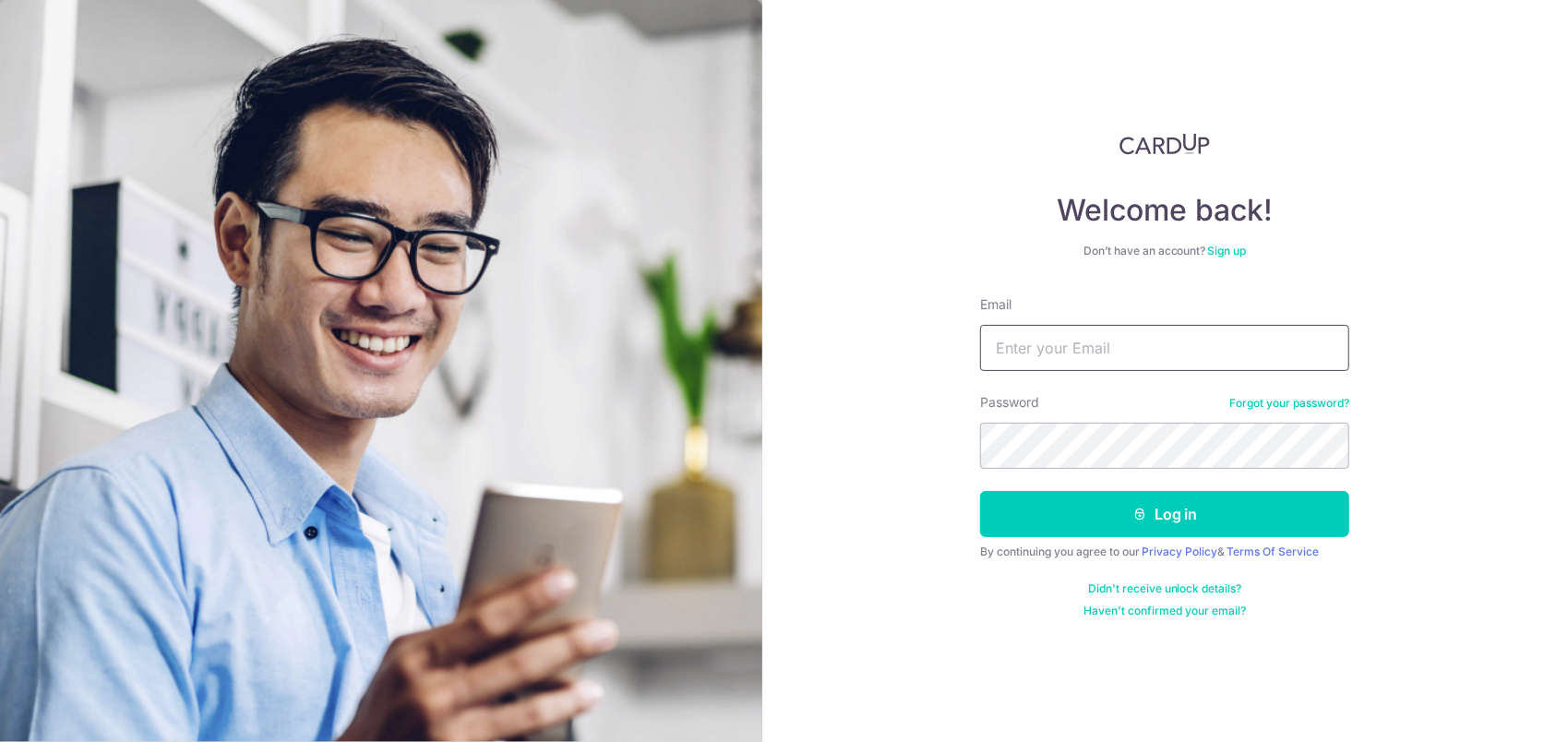
drag, startPoint x: 0, startPoint y: 0, endPoint x: 1099, endPoint y: 338, distance: 1149.8
click at [1099, 338] on input "Email" at bounding box center [1165, 347] width 370 height 46
type input "zjkeep@163.com"
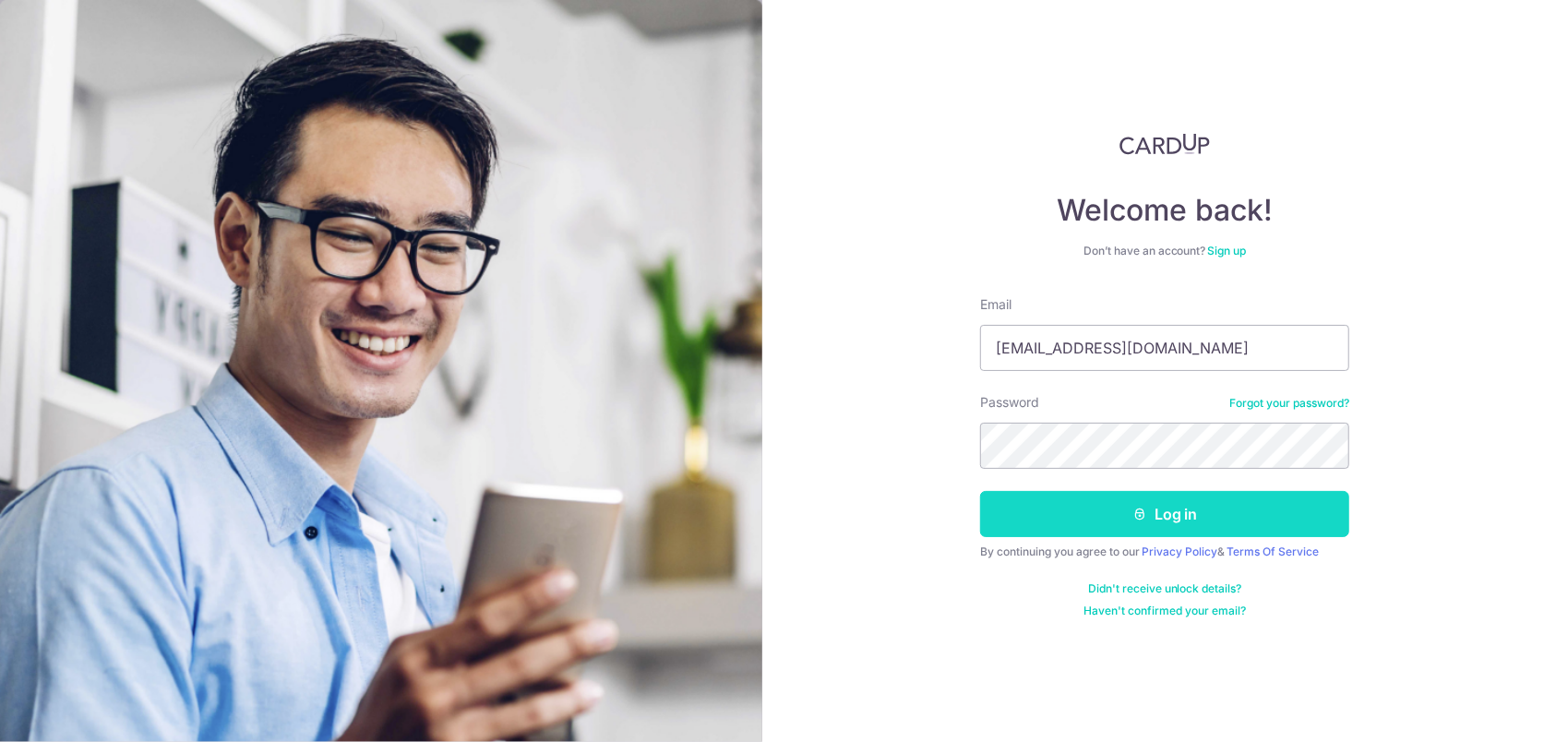
click at [1024, 526] on button "Log in" at bounding box center [1165, 513] width 370 height 46
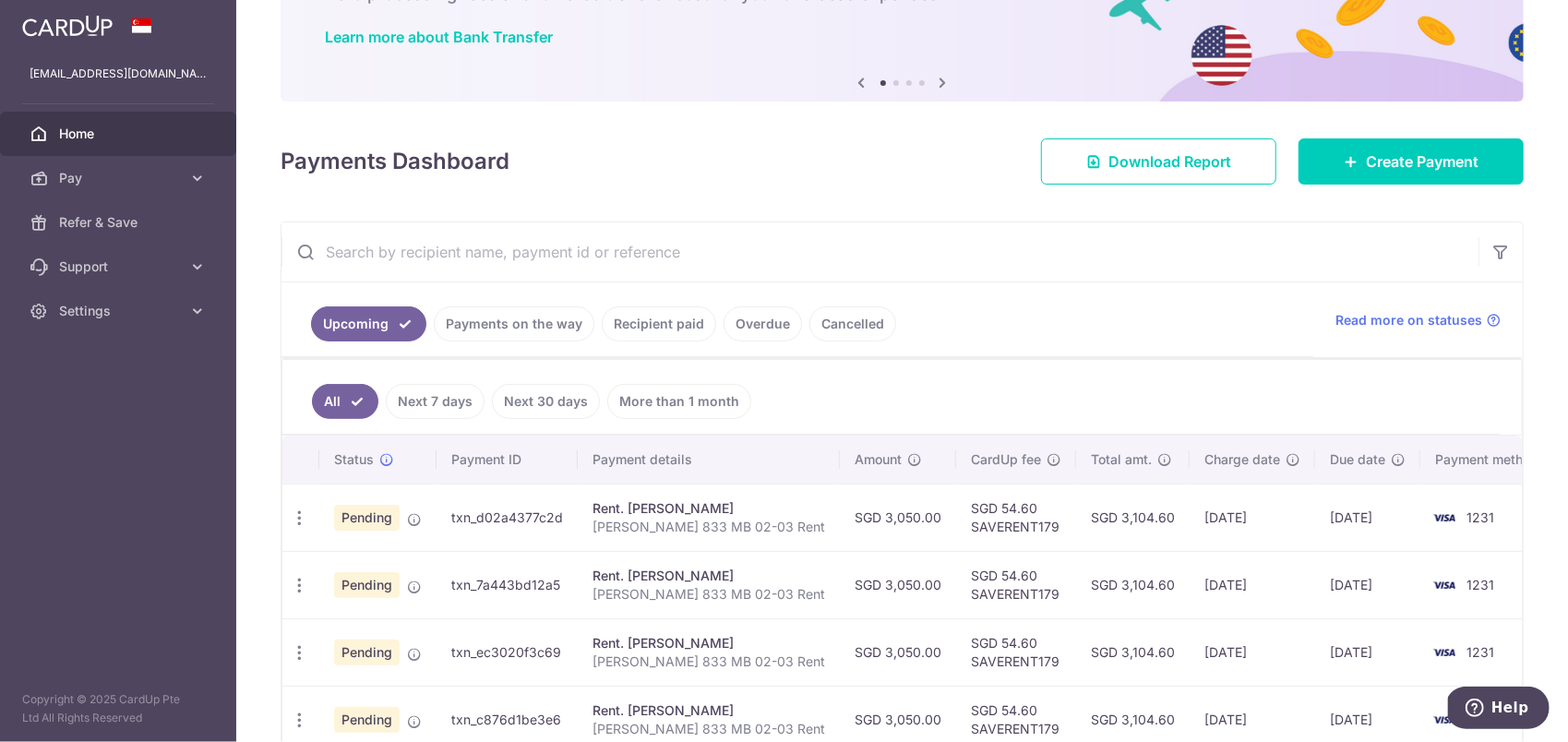
scroll to position [185, 0]
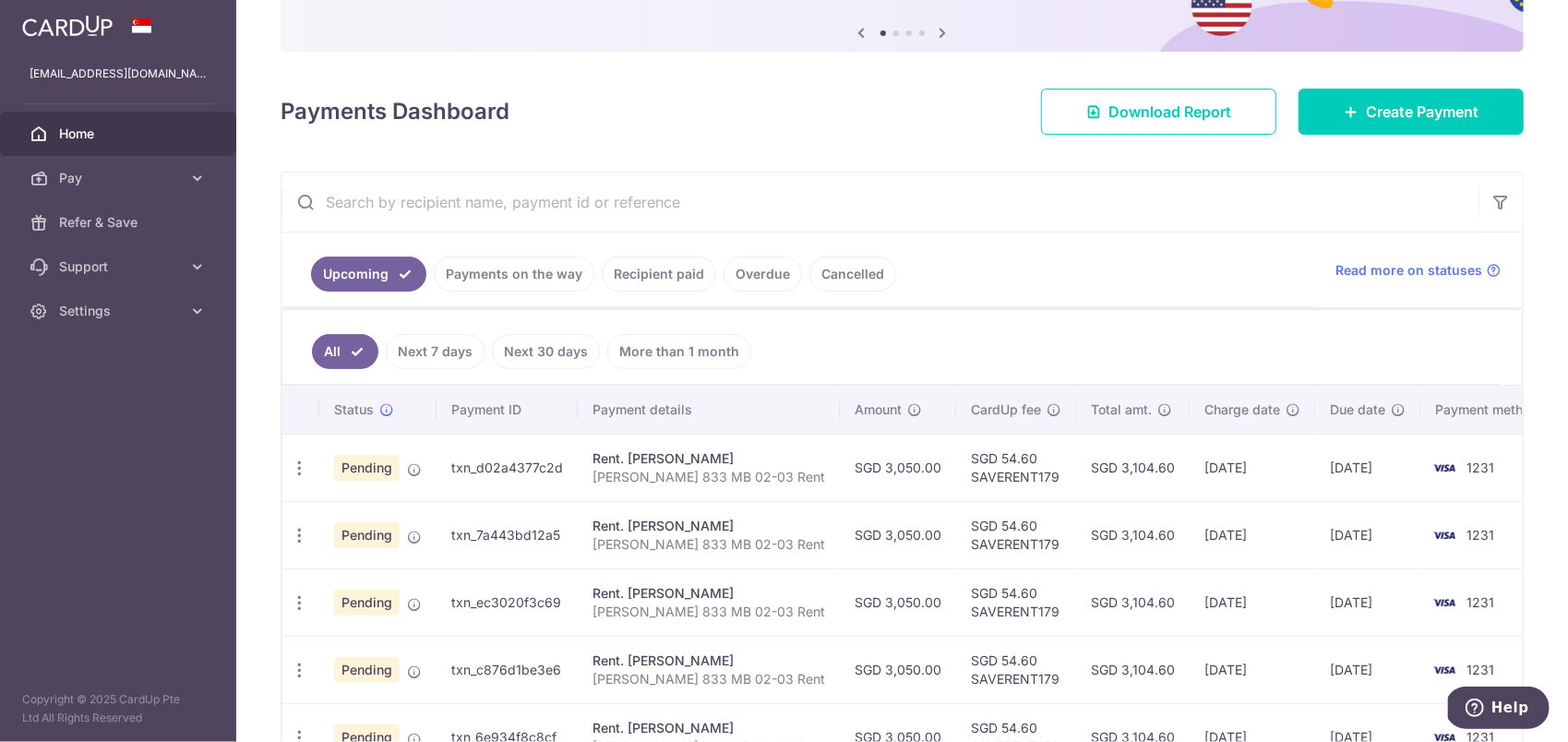
click at [668, 469] on p "Zhang Jian 833 MB 02-03 Rent" at bounding box center [709, 477] width 233 height 19
click at [668, 469] on p "[PERSON_NAME] 833 MB 02-03 Rent" at bounding box center [709, 477] width 233 height 19
drag, startPoint x: 668, startPoint y: 469, endPoint x: 612, endPoint y: 485, distance: 58.2
click at [615, 485] on td "Rent. [PERSON_NAME] [PERSON_NAME] 833 MB 02-03 Rent" at bounding box center [709, 467] width 262 height 67
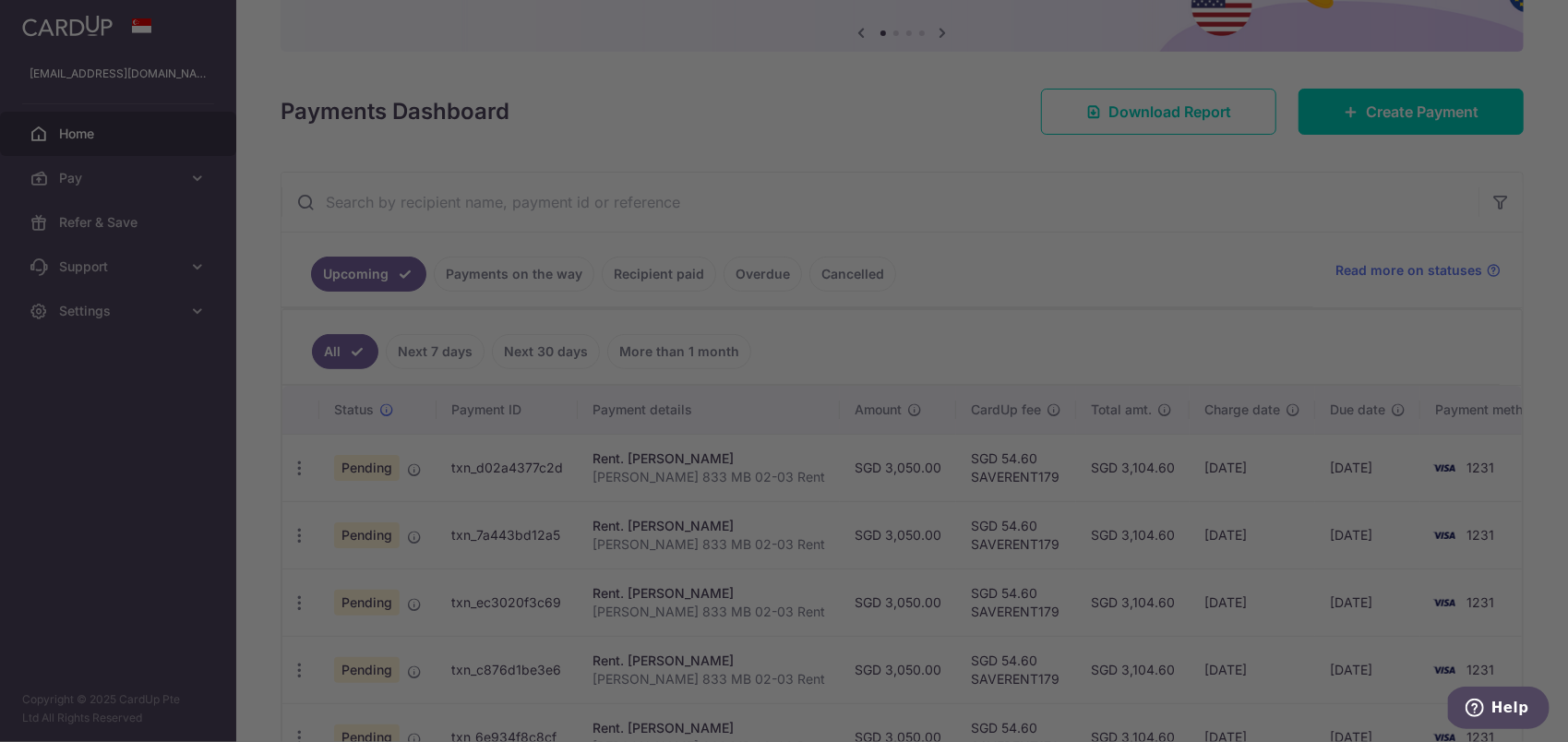
click at [488, 477] on div at bounding box center [792, 374] width 1584 height 750
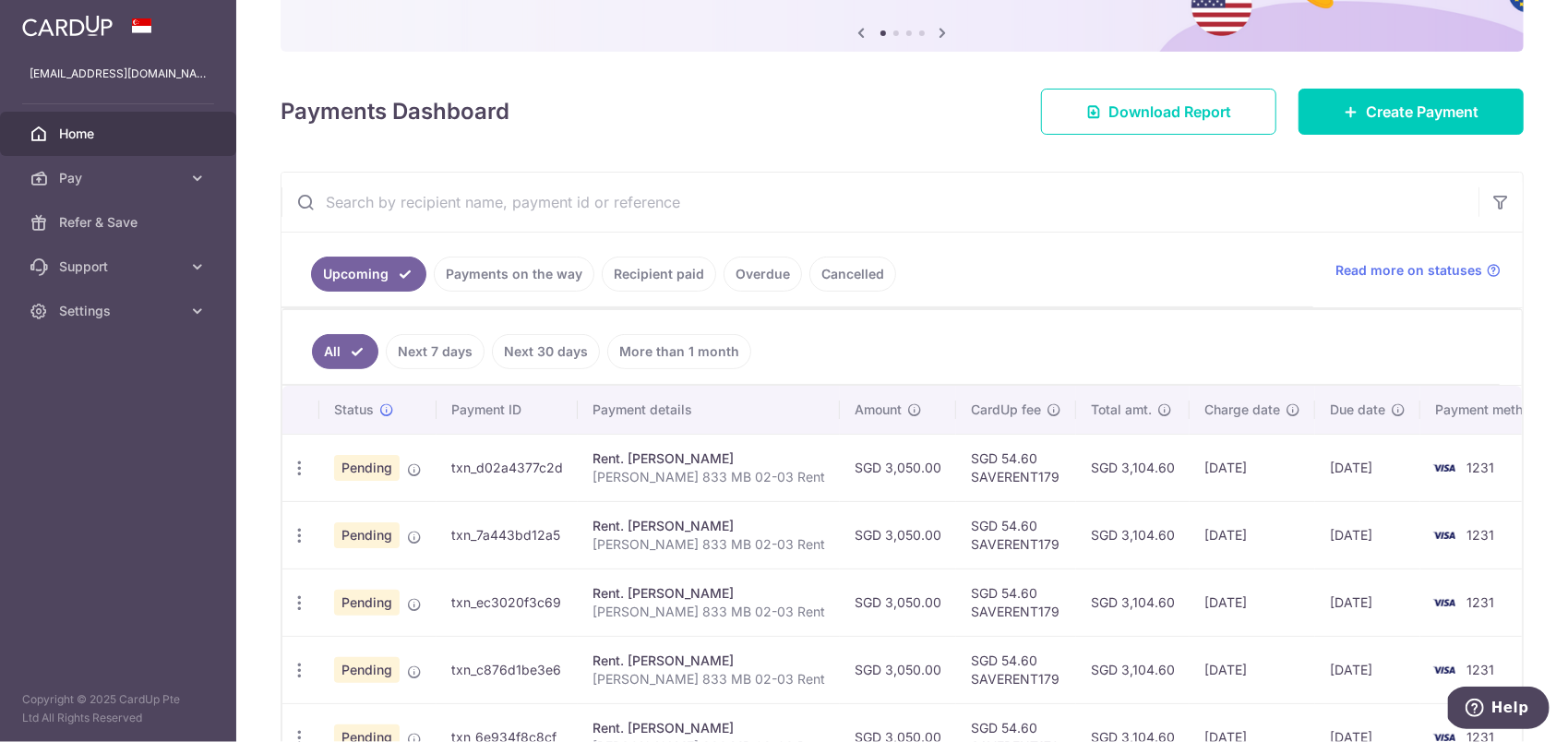
click at [1015, 328] on ul "All Next 7 days Next 30 days More than 1 month" at bounding box center [891, 347] width 1217 height 74
drag, startPoint x: 1085, startPoint y: 462, endPoint x: 1236, endPoint y: 462, distance: 151.0
click at [1236, 462] on tr "Update payment Cancel payment Pending txn_d02a4377c2d Rent. [PERSON_NAME] [PERS…" at bounding box center [922, 467] width 1279 height 67
drag, startPoint x: 1236, startPoint y: 462, endPoint x: 1222, endPoint y: 474, distance: 18.4
click at [1222, 474] on td "[DATE]" at bounding box center [1252, 467] width 125 height 67
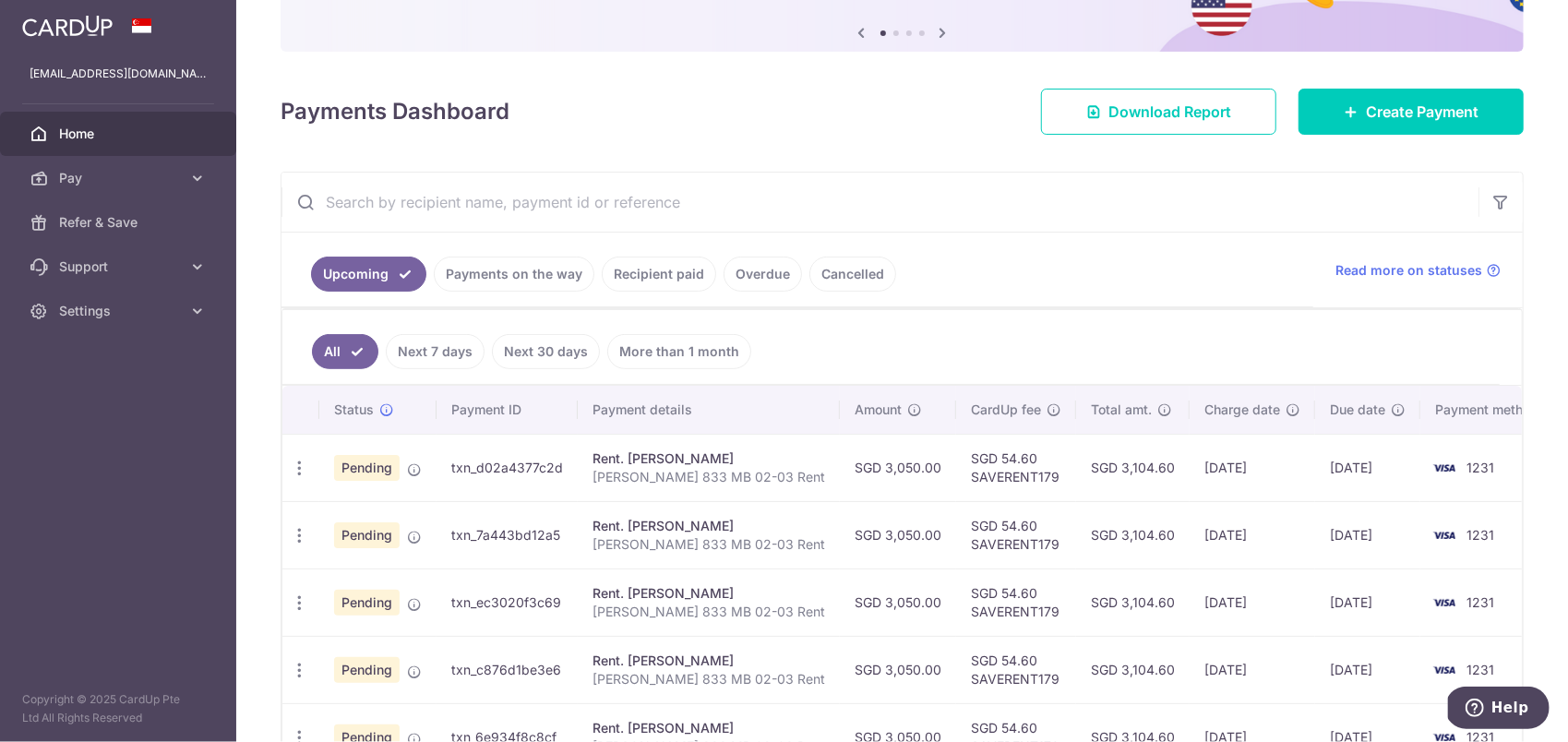
click at [1216, 478] on td "[DATE]" at bounding box center [1252, 467] width 125 height 67
click at [1006, 264] on ul "Upcoming Payments on the way Recipient paid Overdue Cancelled" at bounding box center [798, 270] width 1032 height 74
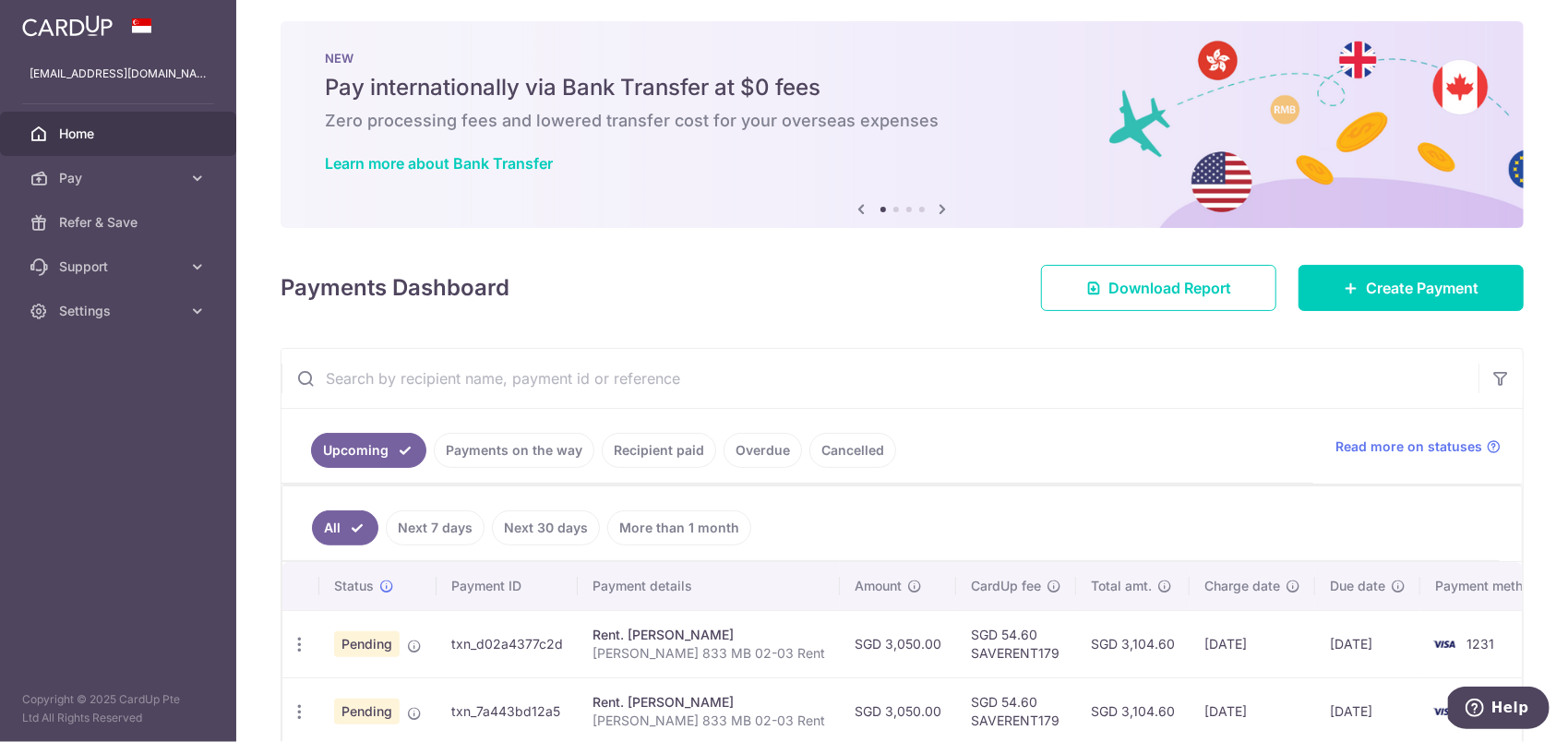
scroll to position [0, 0]
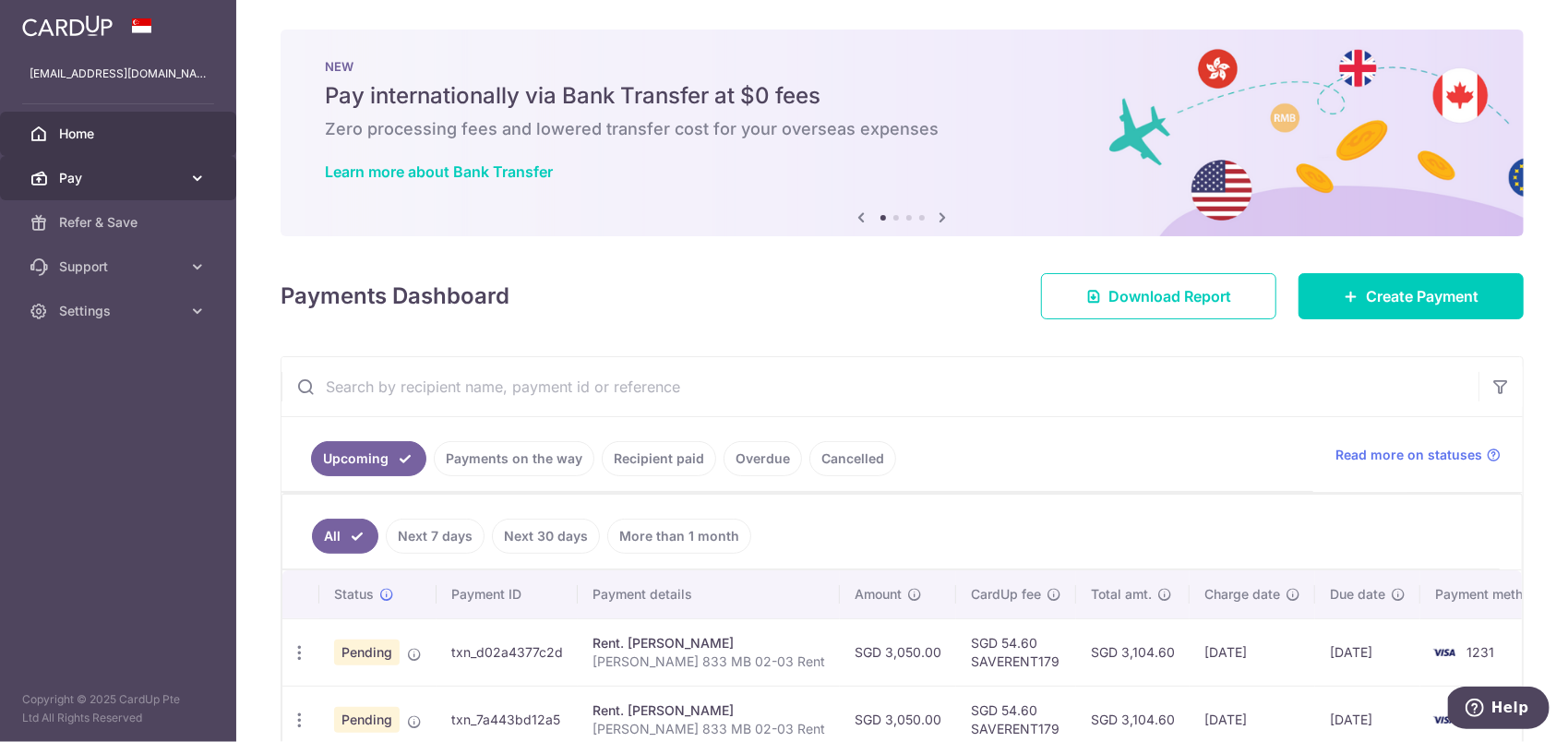
click at [85, 162] on link "Pay" at bounding box center [118, 178] width 237 height 44
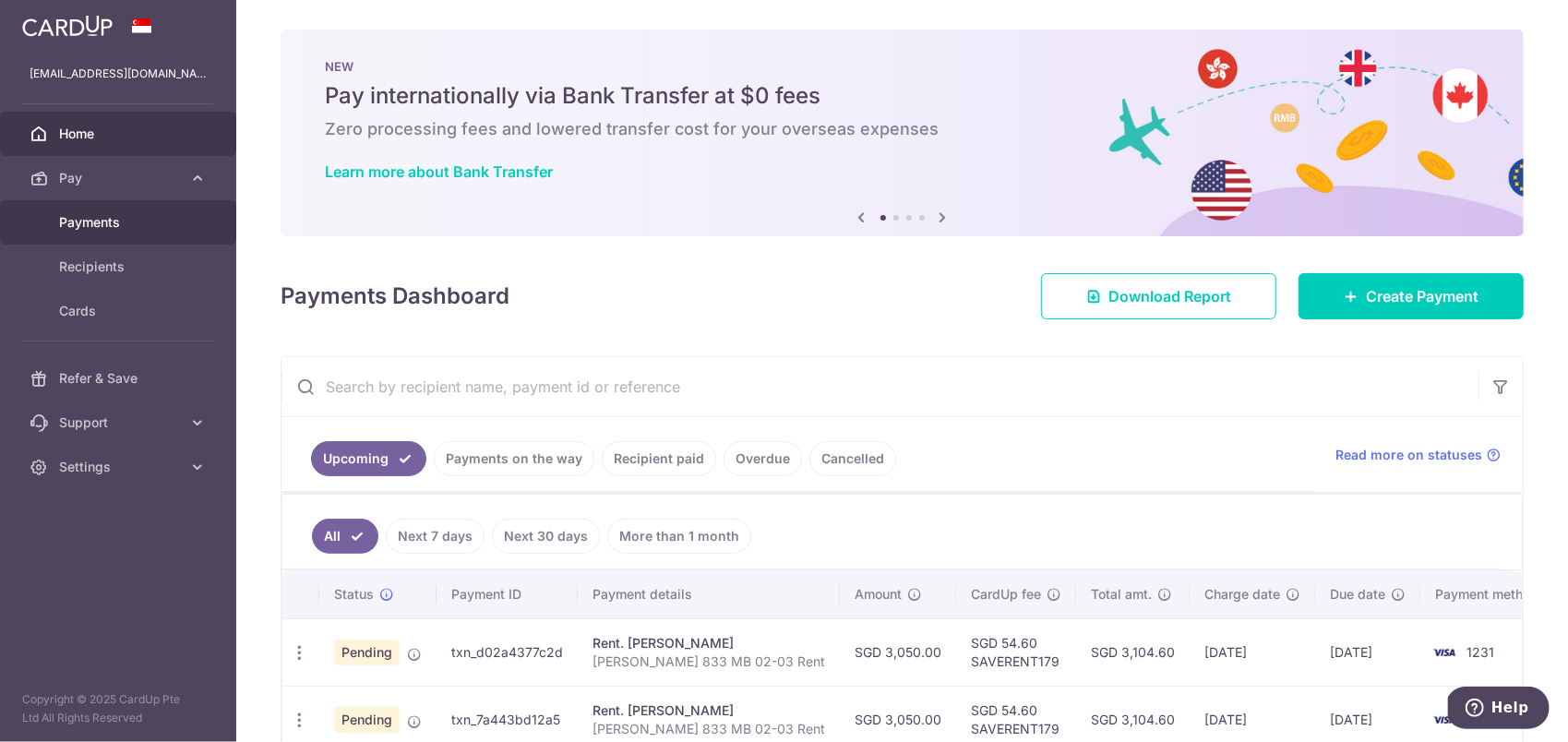
click at [107, 227] on span "Payments" at bounding box center [119, 222] width 122 height 19
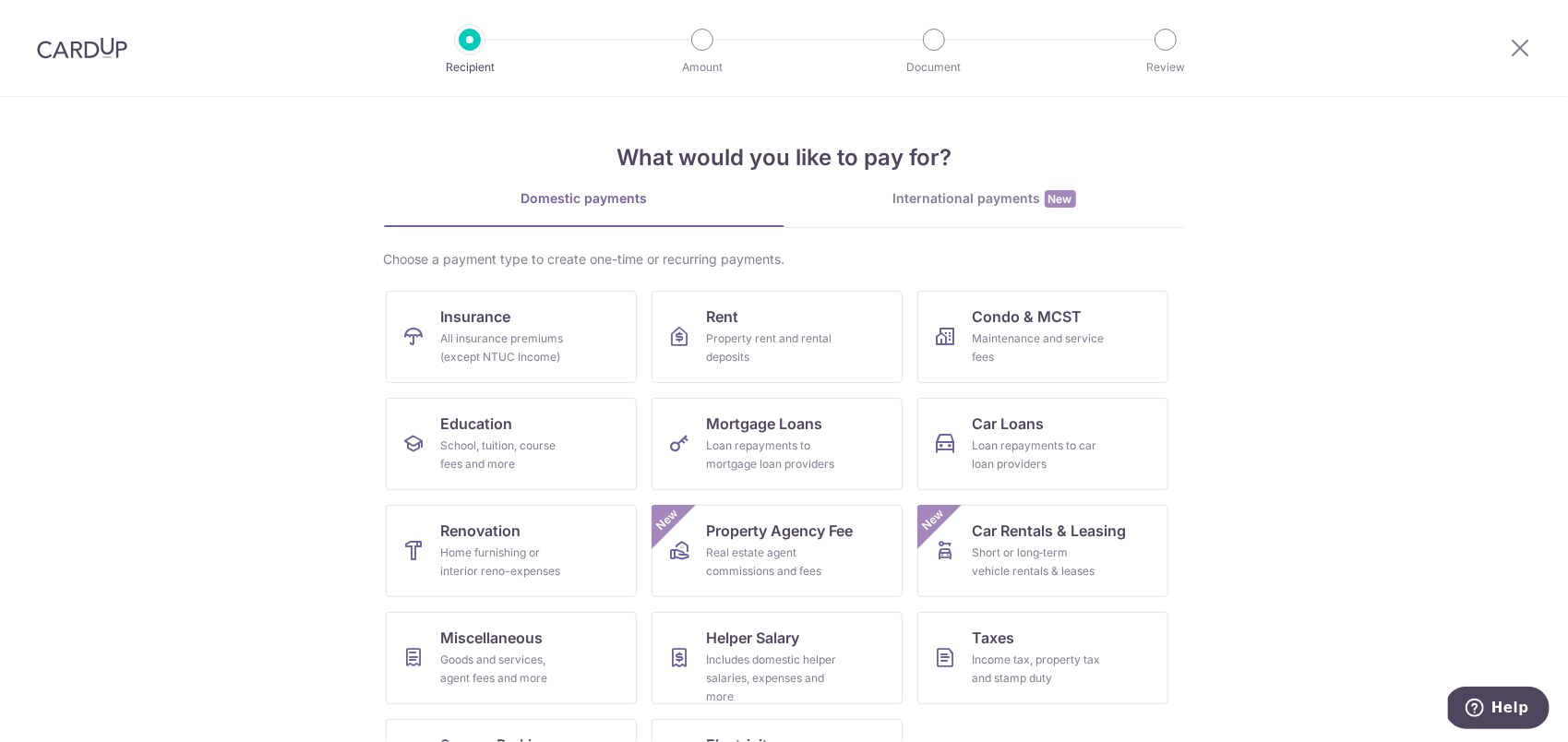
click at [231, 479] on section "What would you like to pay for? Domestic payments International payments New Ch…" at bounding box center [784, 419] width 1568 height 645
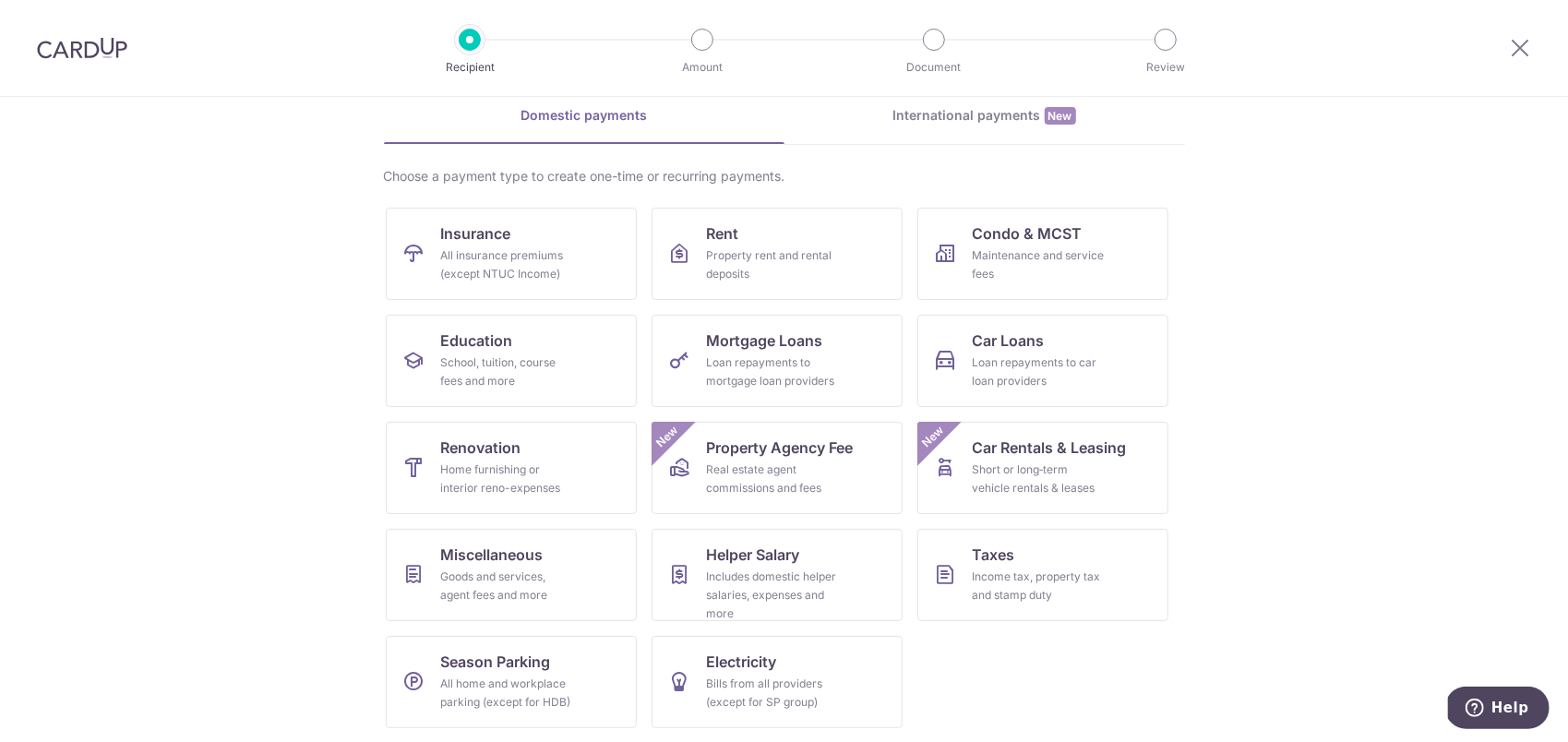
click at [196, 552] on section "What would you like to pay for? Domestic payments International payments New Ch…" at bounding box center [784, 419] width 1568 height 645
click at [499, 551] on span "Miscellaneous" at bounding box center [492, 554] width 103 height 22
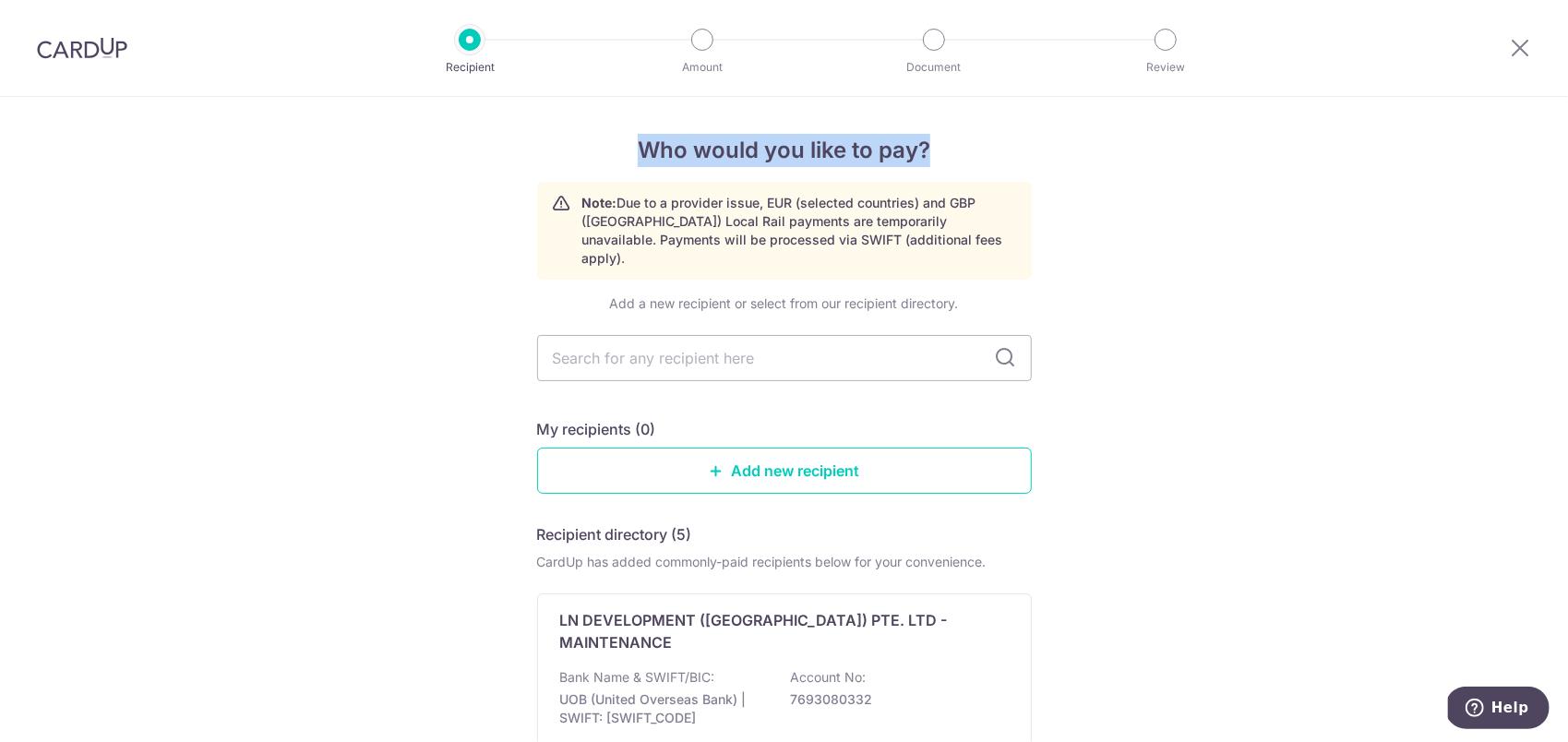
drag, startPoint x: 796, startPoint y: 152, endPoint x: 939, endPoint y: 152, distance: 143.0
click at [939, 152] on h4 "Who would you like to pay?" at bounding box center [784, 151] width 495 height 33
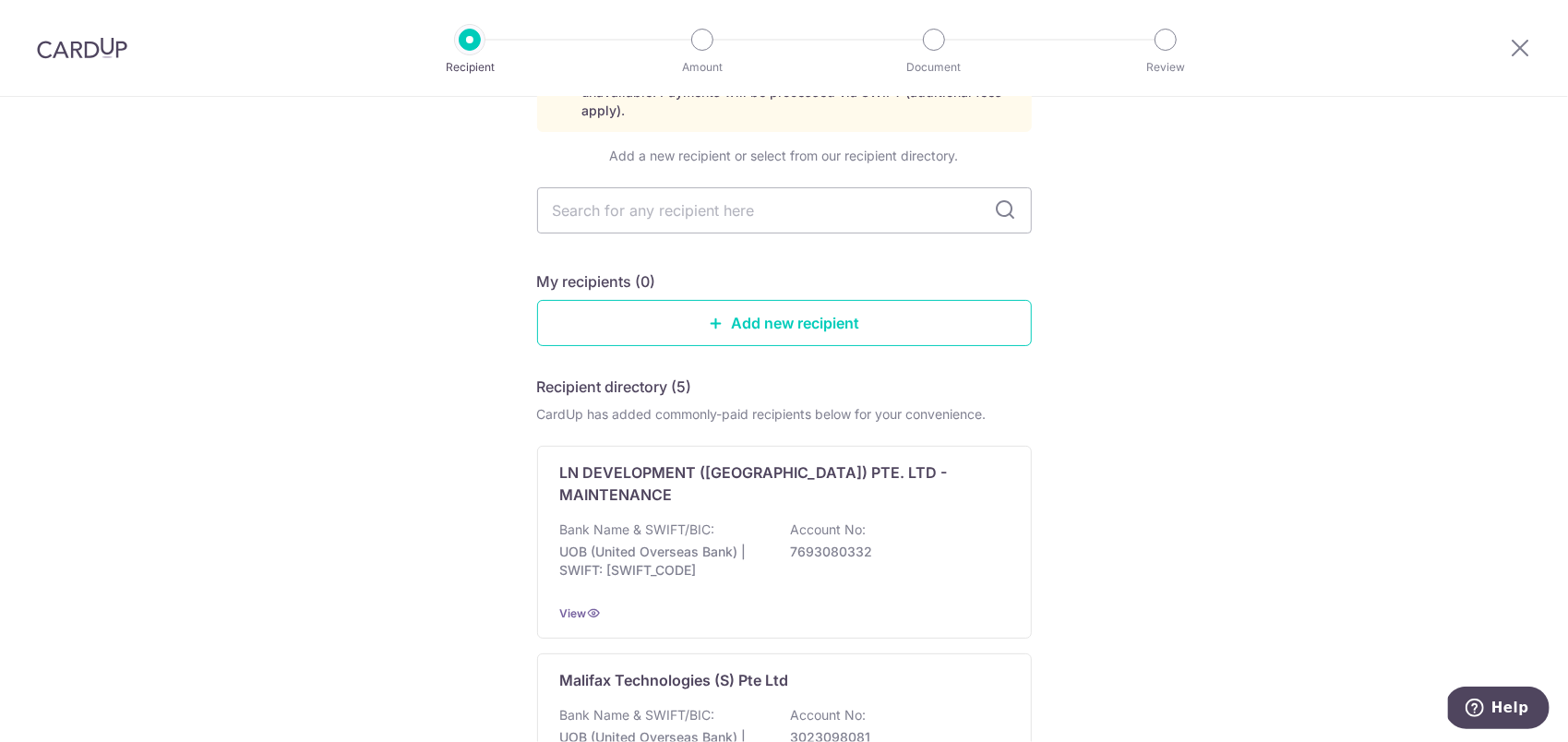
scroll to position [185, 0]
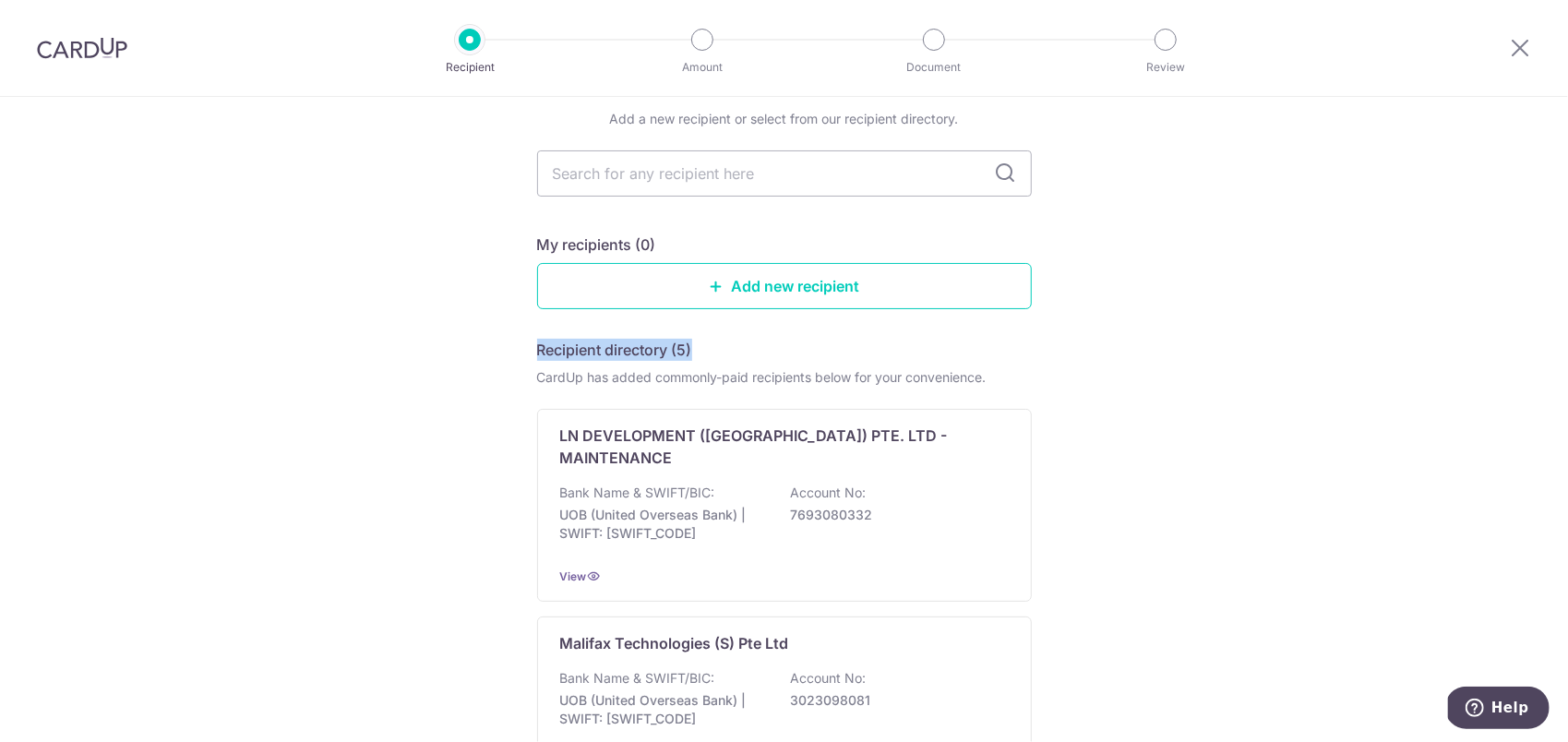
drag, startPoint x: 521, startPoint y: 323, endPoint x: 770, endPoint y: 324, distance: 249.0
click at [770, 324] on div "Who would you like to pay? Note: Due to a provider issue, EUR (selected countri…" at bounding box center [784, 713] width 1568 height 1601
drag, startPoint x: 770, startPoint y: 324, endPoint x: 457, endPoint y: 412, distance: 325.1
click at [457, 412] on div "Who would you like to pay? Note: Due to a provider issue, EUR (selected countri…" at bounding box center [784, 713] width 1568 height 1601
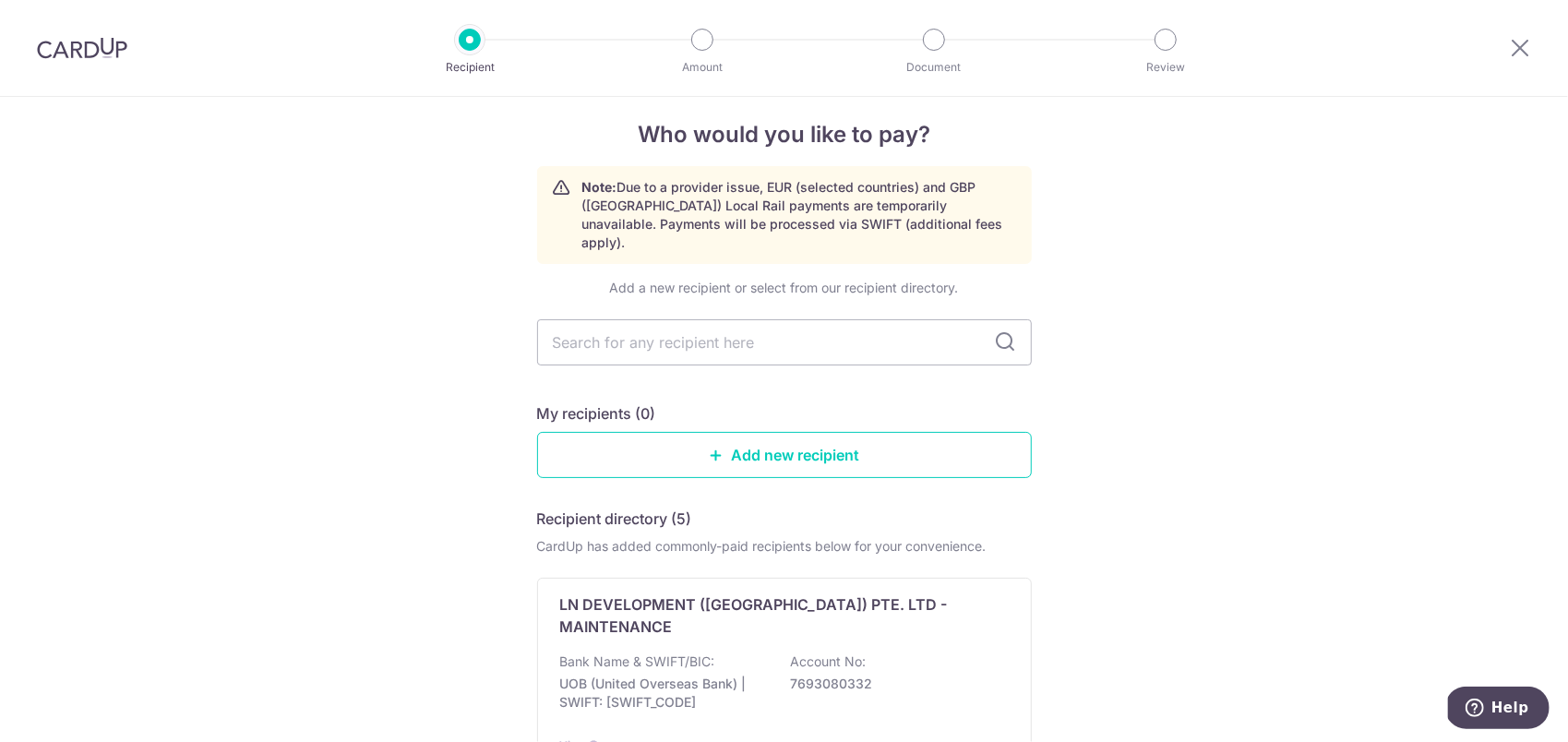
scroll to position [0, 0]
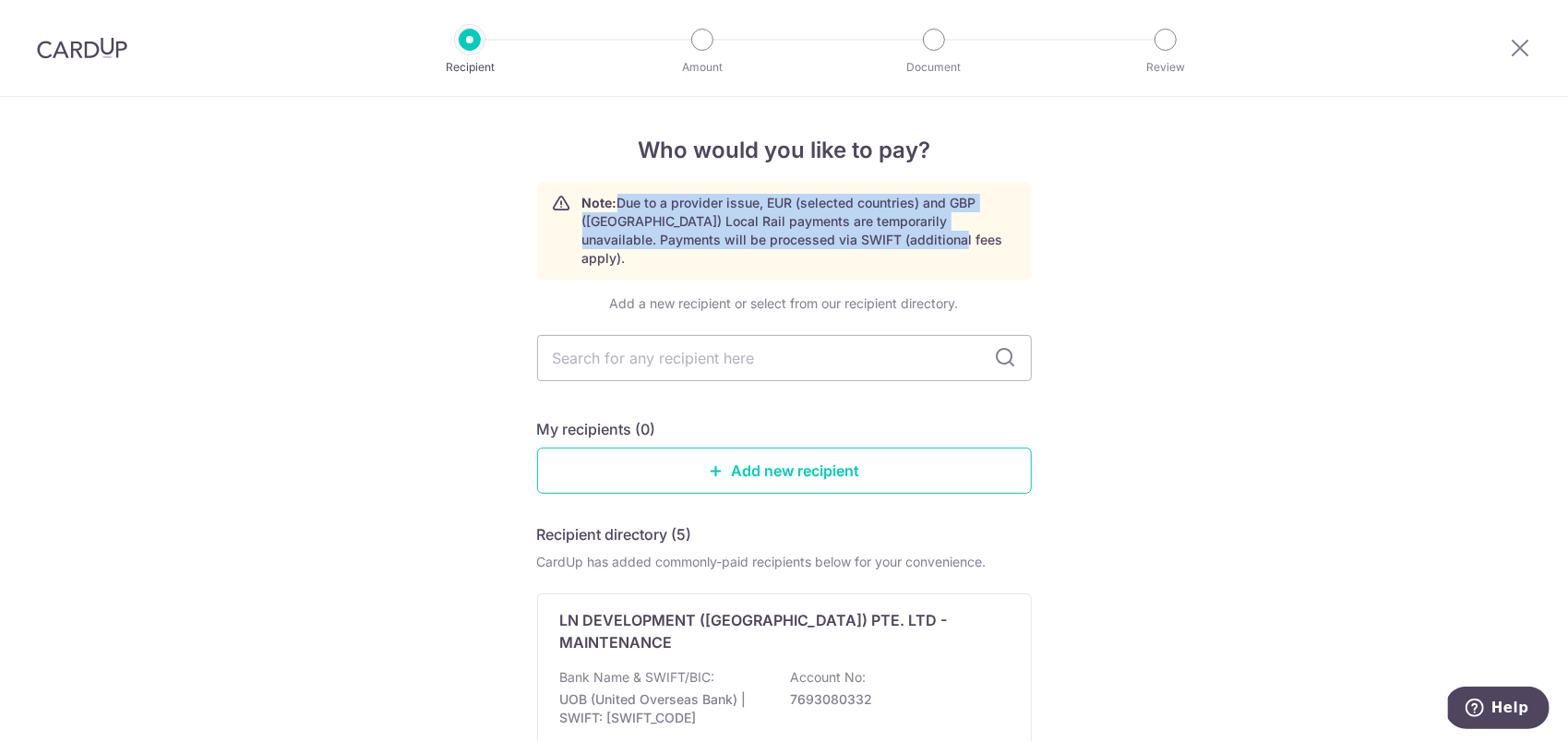
drag, startPoint x: 611, startPoint y: 201, endPoint x: 863, endPoint y: 246, distance: 256.0
click at [863, 246] on p "Note: Due to a provider issue, EUR (selected countries) and GBP (UK) Local Rail…" at bounding box center [800, 231] width 434 height 74
drag, startPoint x: 863, startPoint y: 246, endPoint x: 754, endPoint y: 229, distance: 110.3
click at [754, 229] on p "Note: Due to a provider issue, EUR (selected countries) and GBP (UK) Local Rail…" at bounding box center [800, 231] width 434 height 74
click at [778, 212] on p "Note: Due to a provider issue, EUR (selected countries) and GBP (UK) Local Rail…" at bounding box center [800, 231] width 434 height 74
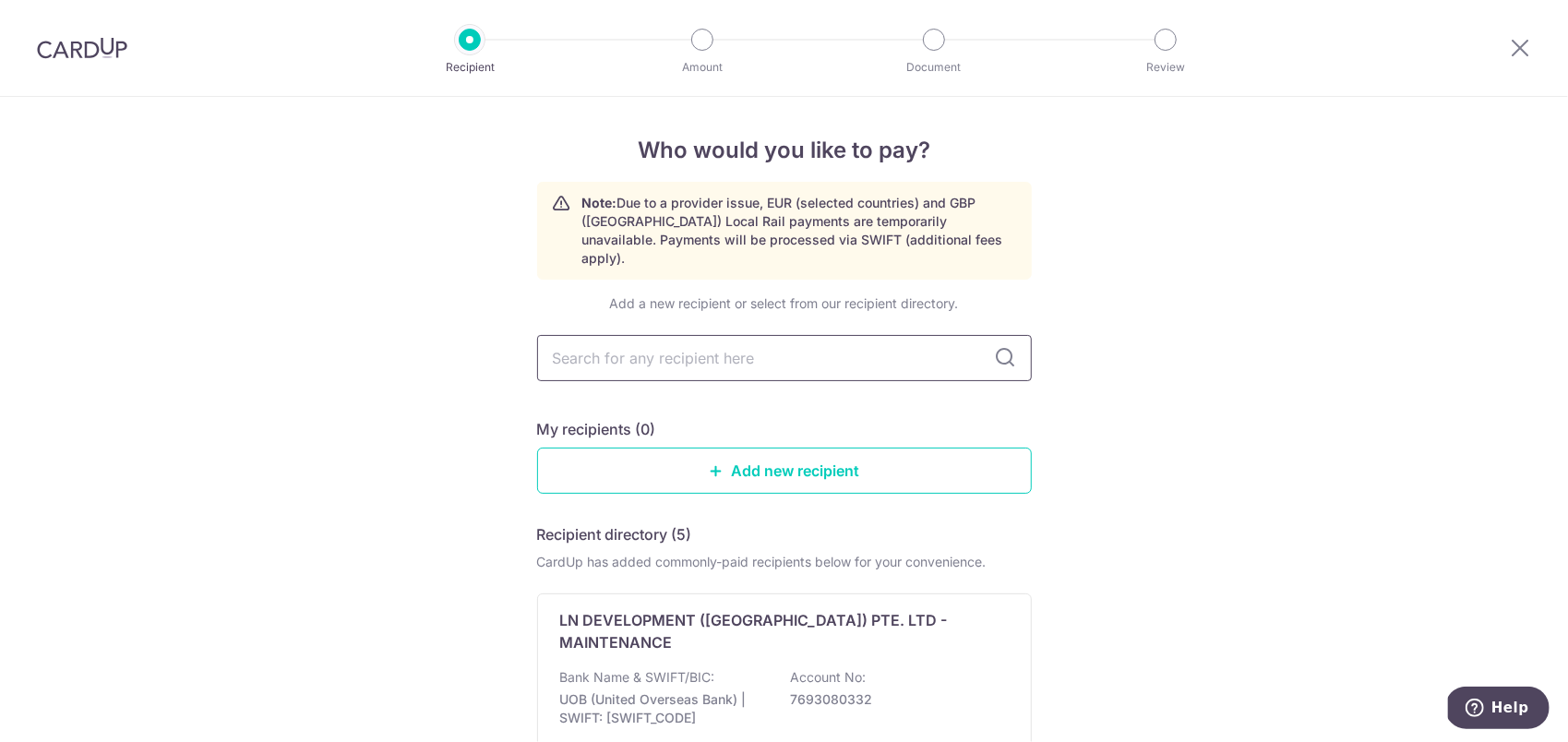
click at [773, 341] on input "text" at bounding box center [784, 358] width 495 height 46
click at [1000, 347] on icon at bounding box center [1006, 358] width 22 height 22
click at [742, 344] on input "text" at bounding box center [784, 358] width 495 height 46
drag, startPoint x: 537, startPoint y: 517, endPoint x: 712, endPoint y: 508, distance: 175.2
click at [712, 523] on div "Recipient directory (5)" at bounding box center [784, 534] width 495 height 22
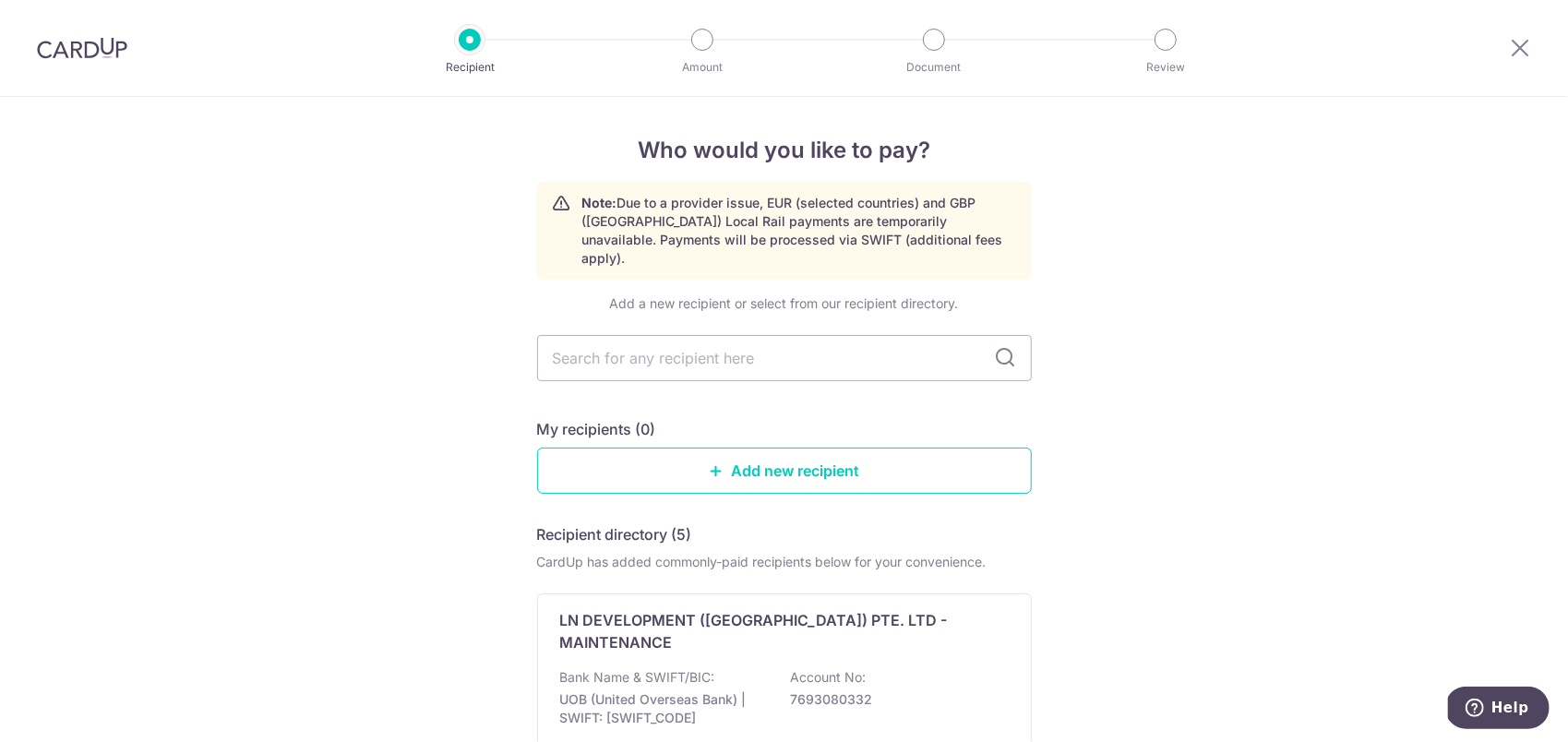
click at [598, 336] on input "text" at bounding box center [784, 358] width 495 height 46
click at [663, 461] on link "Add new recipient" at bounding box center [784, 470] width 495 height 46
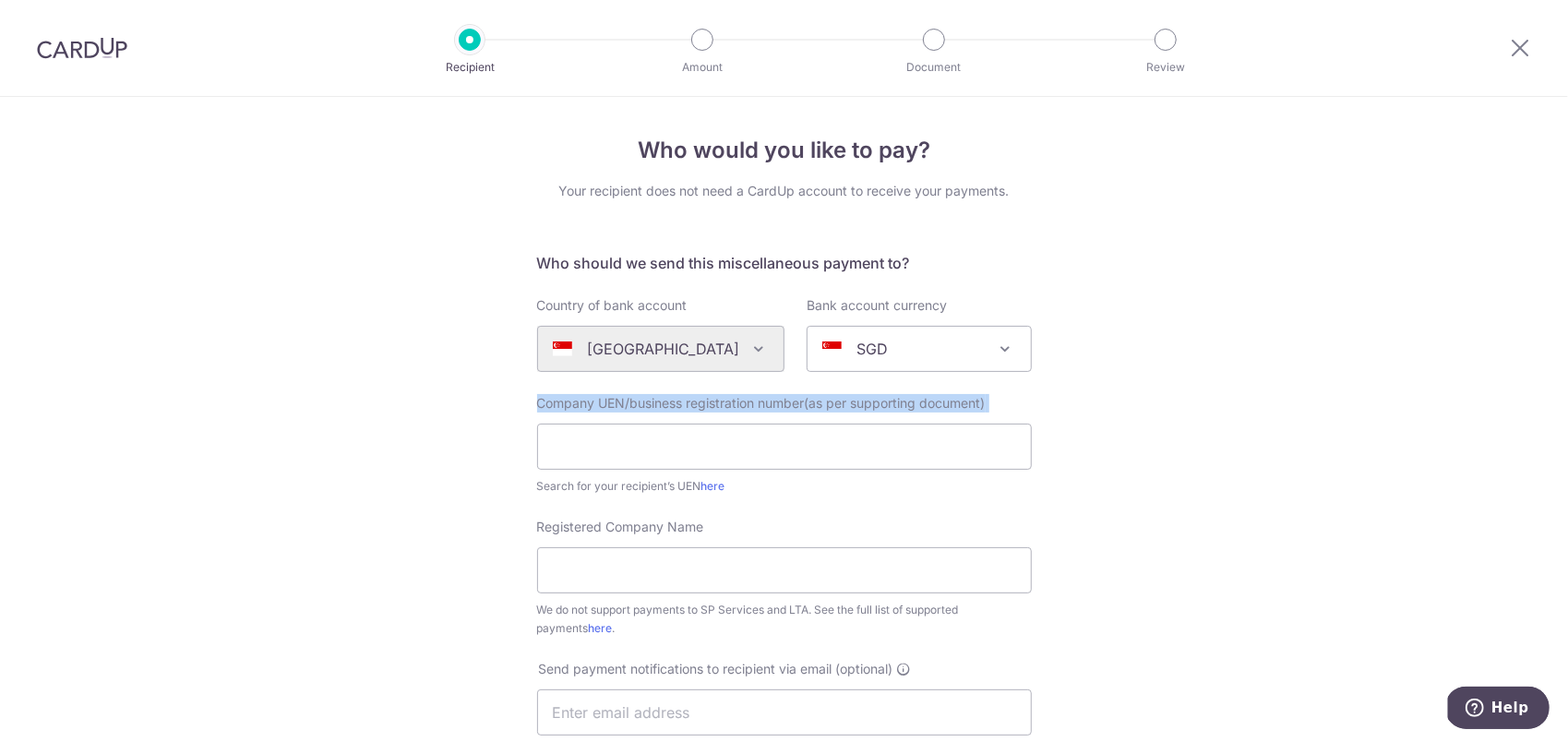
drag, startPoint x: 524, startPoint y: 406, endPoint x: 1206, endPoint y: 402, distance: 682.0
click at [1206, 402] on div "Who would you like to pay? Your recipient does not need a CardUp account to rec…" at bounding box center [784, 669] width 1568 height 1145
click at [424, 431] on div "Who would you like to pay? Your recipient does not need a CardUp account to rec…" at bounding box center [784, 669] width 1568 height 1145
click at [425, 434] on div "Who would you like to pay? Your recipient does not need a CardUp account to rec…" at bounding box center [784, 669] width 1568 height 1145
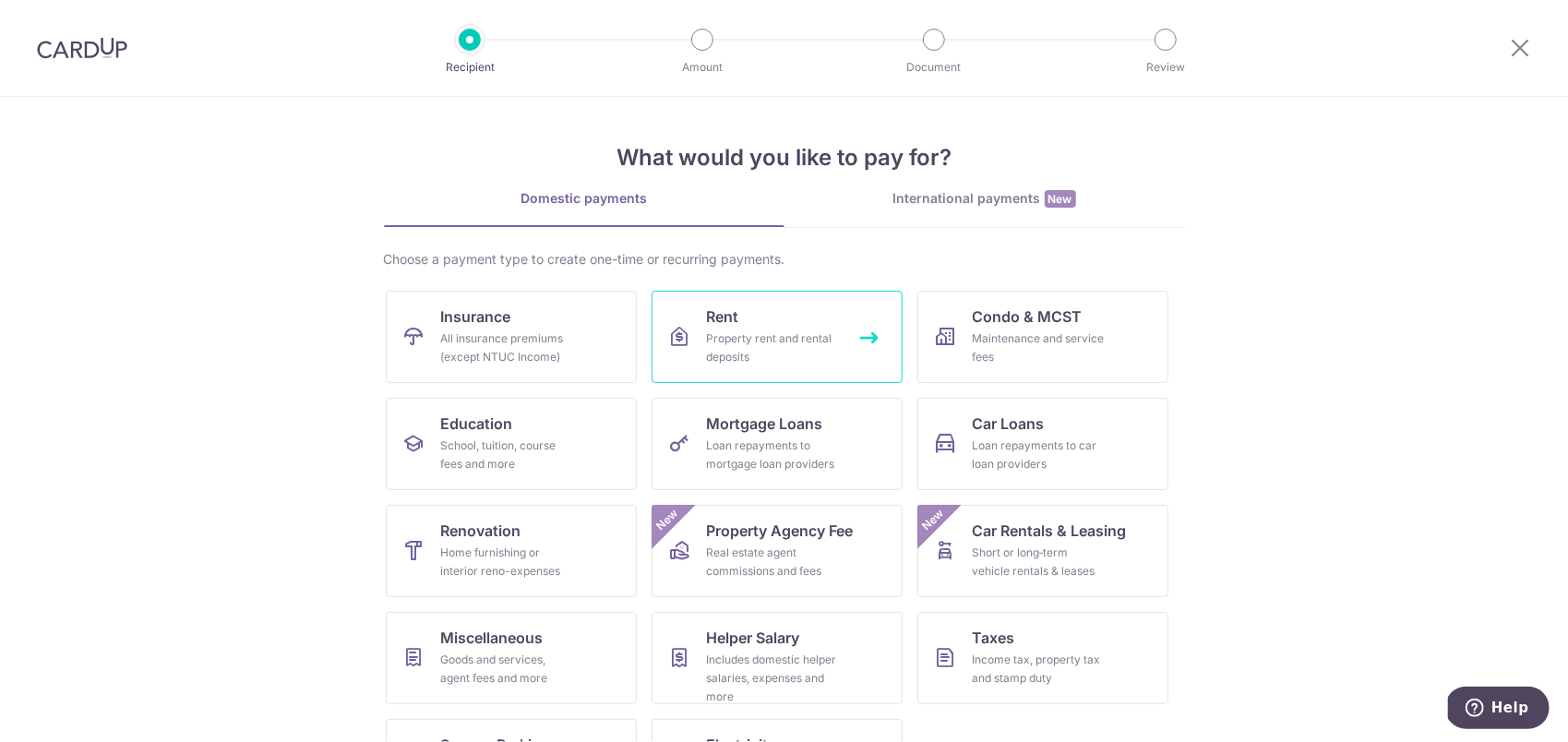
click at [768, 332] on div "Property rent and rental deposits" at bounding box center [773, 348] width 133 height 37
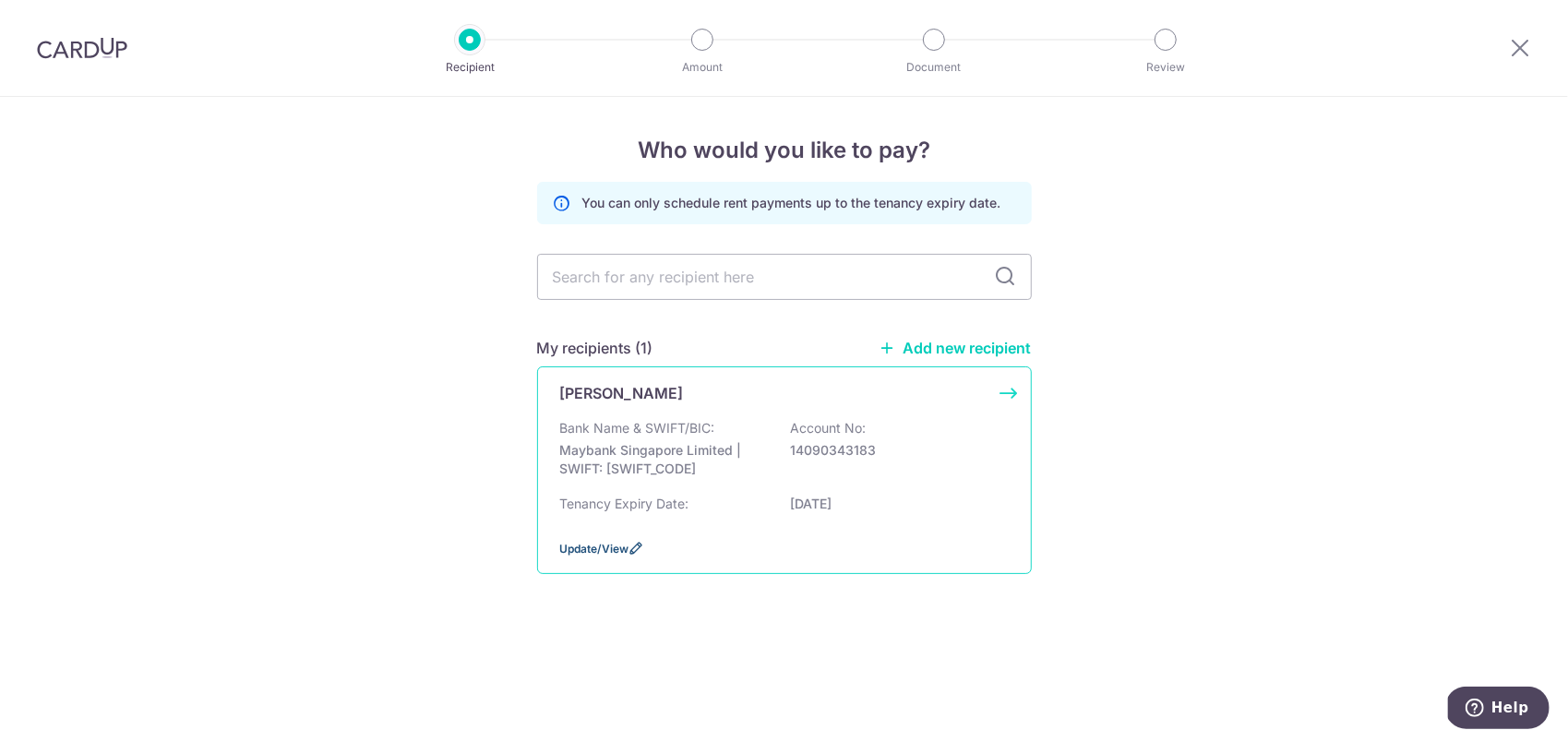
click at [622, 543] on span "Update/View" at bounding box center [594, 548] width 69 height 14
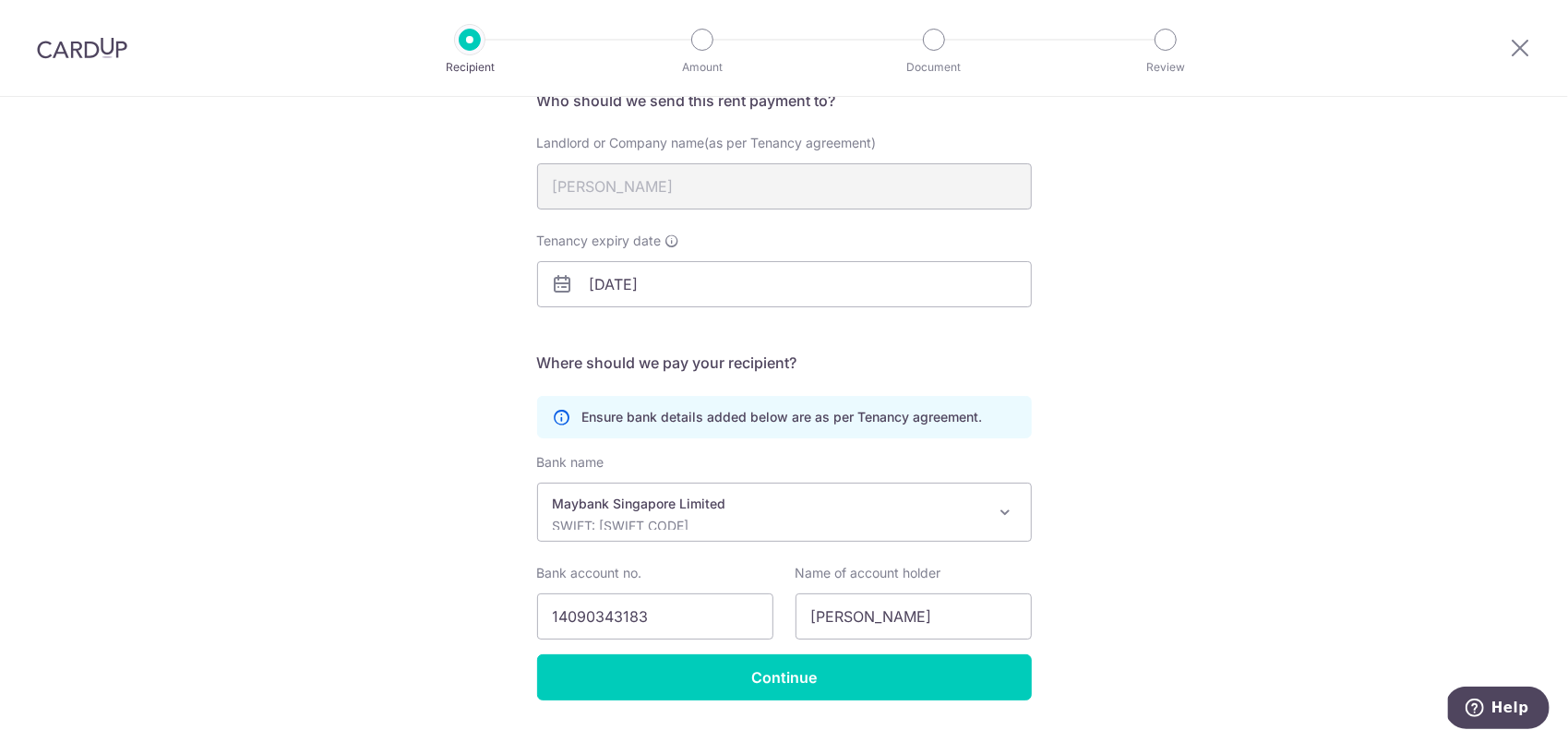
scroll to position [185, 0]
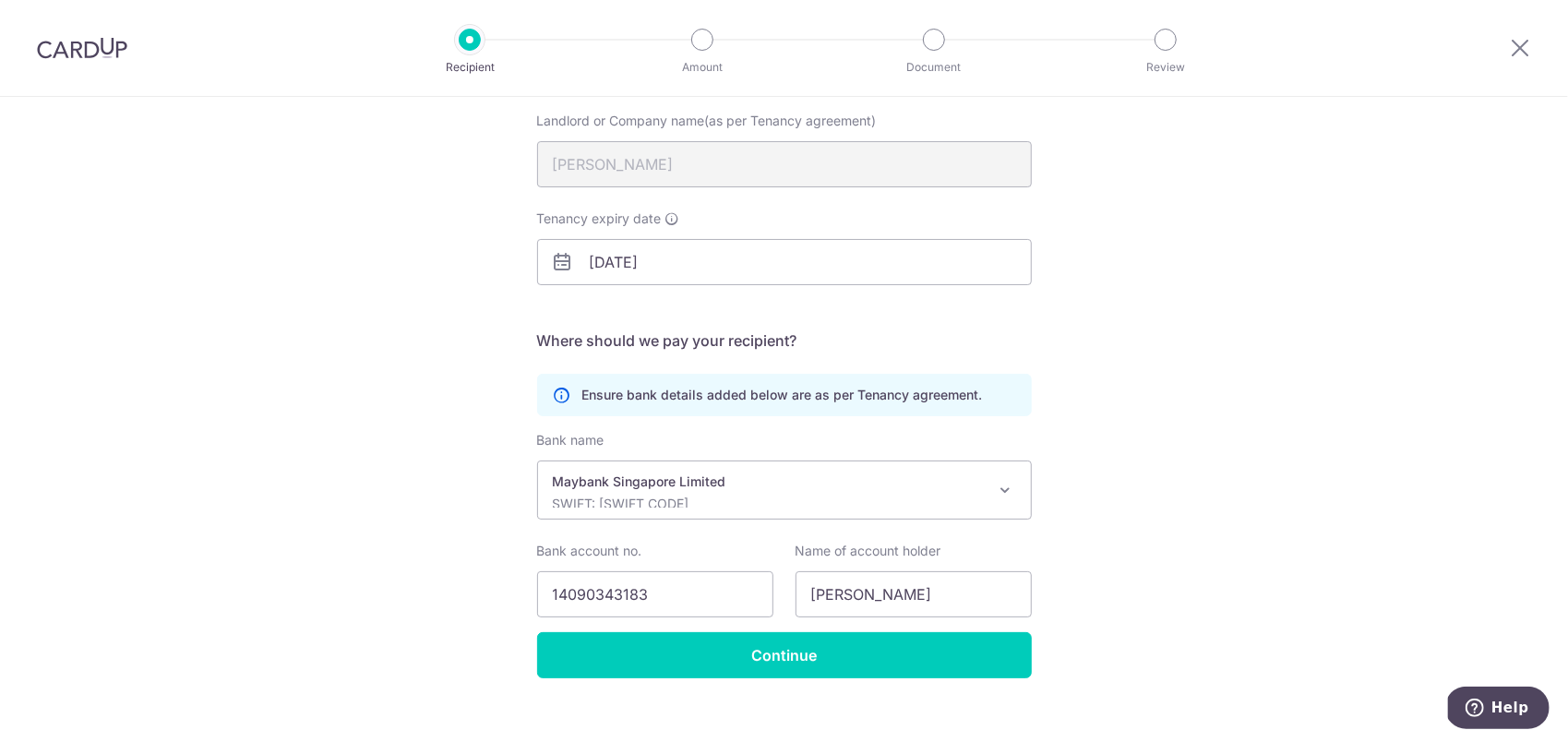
click at [460, 330] on div "Recipient Details Your recipient does not need a CardUp account to receive your…" at bounding box center [784, 338] width 1568 height 852
click at [458, 331] on div "Recipient Details Your recipient does not need a CardUp account to receive your…" at bounding box center [784, 338] width 1568 height 852
click at [421, 524] on div "Recipient Details Your recipient does not need a CardUp account to receive your…" at bounding box center [784, 338] width 1568 height 852
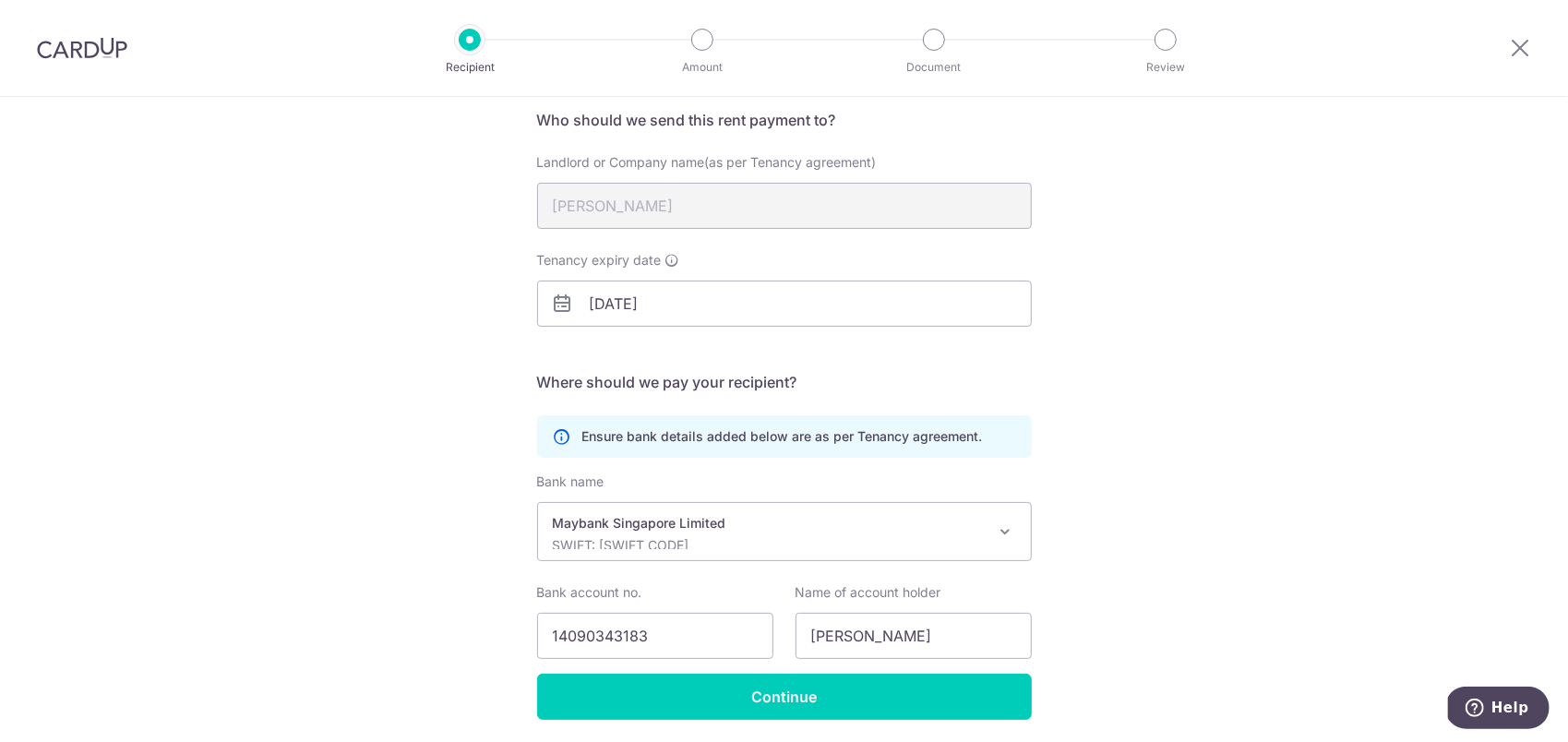
scroll to position [0, 0]
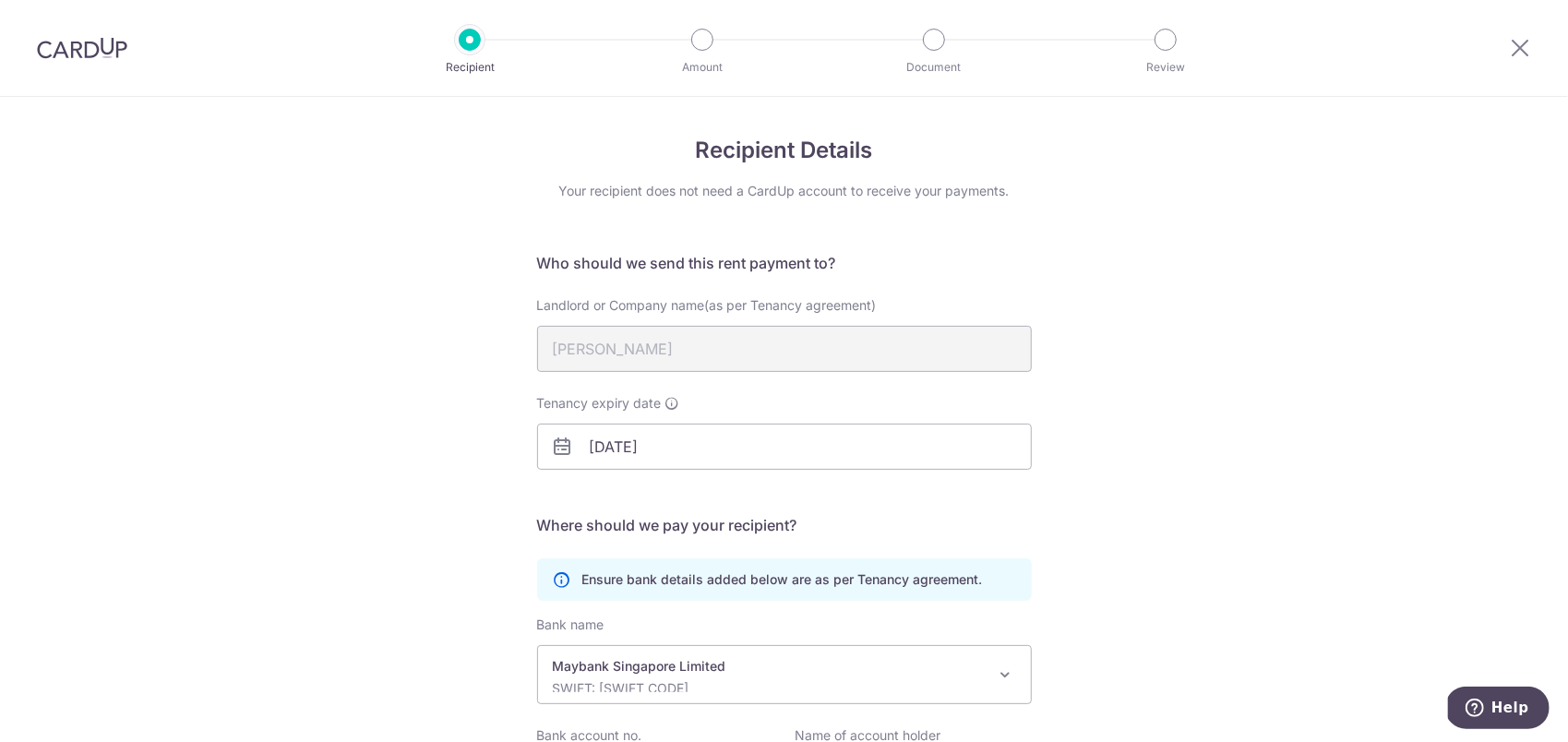
click at [474, 531] on div "Recipient Details Your recipient does not need a CardUp account to receive your…" at bounding box center [784, 523] width 1568 height 852
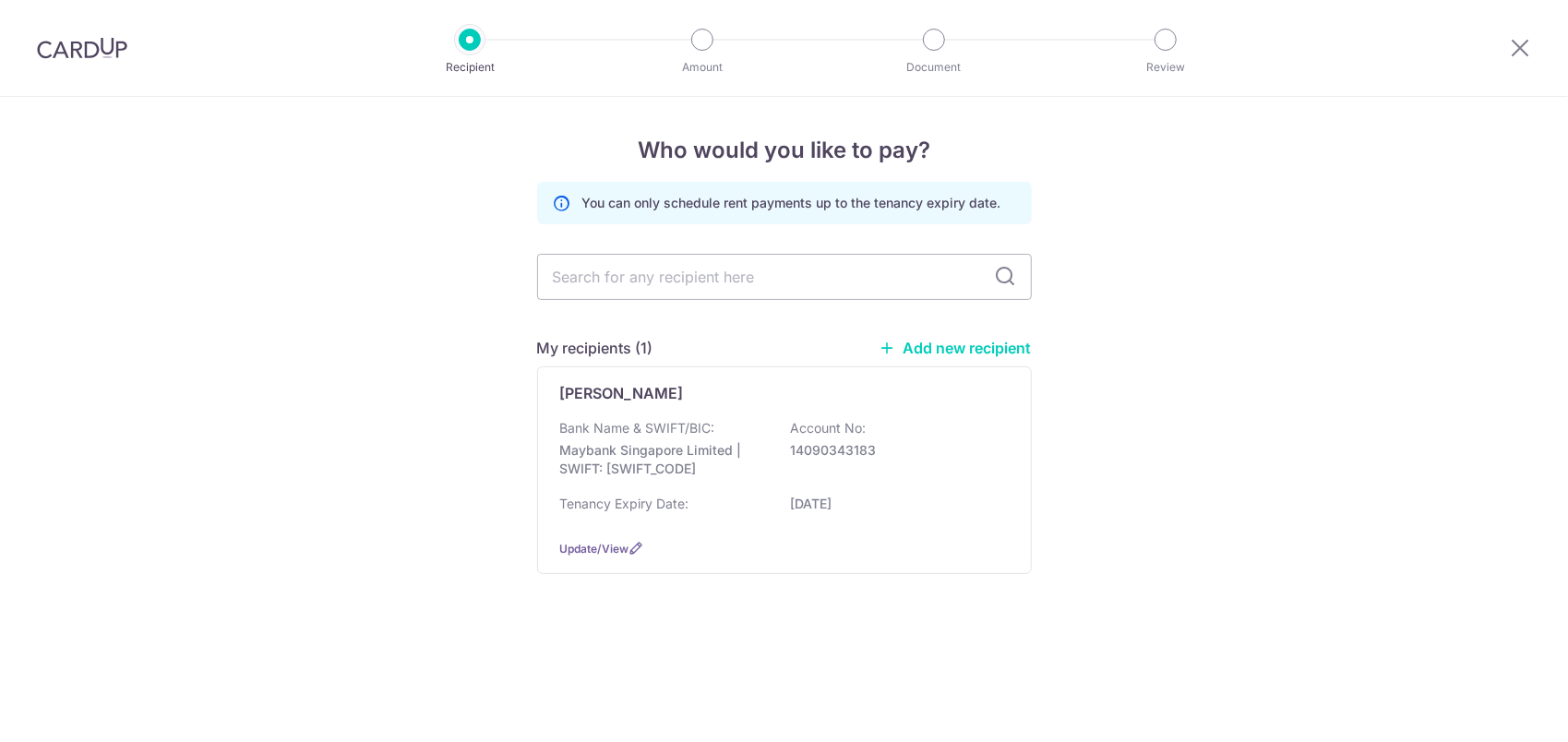
click at [317, 371] on div "Who would you like to pay? You can only schedule rent payments up to the tenanc…" at bounding box center [784, 419] width 1568 height 645
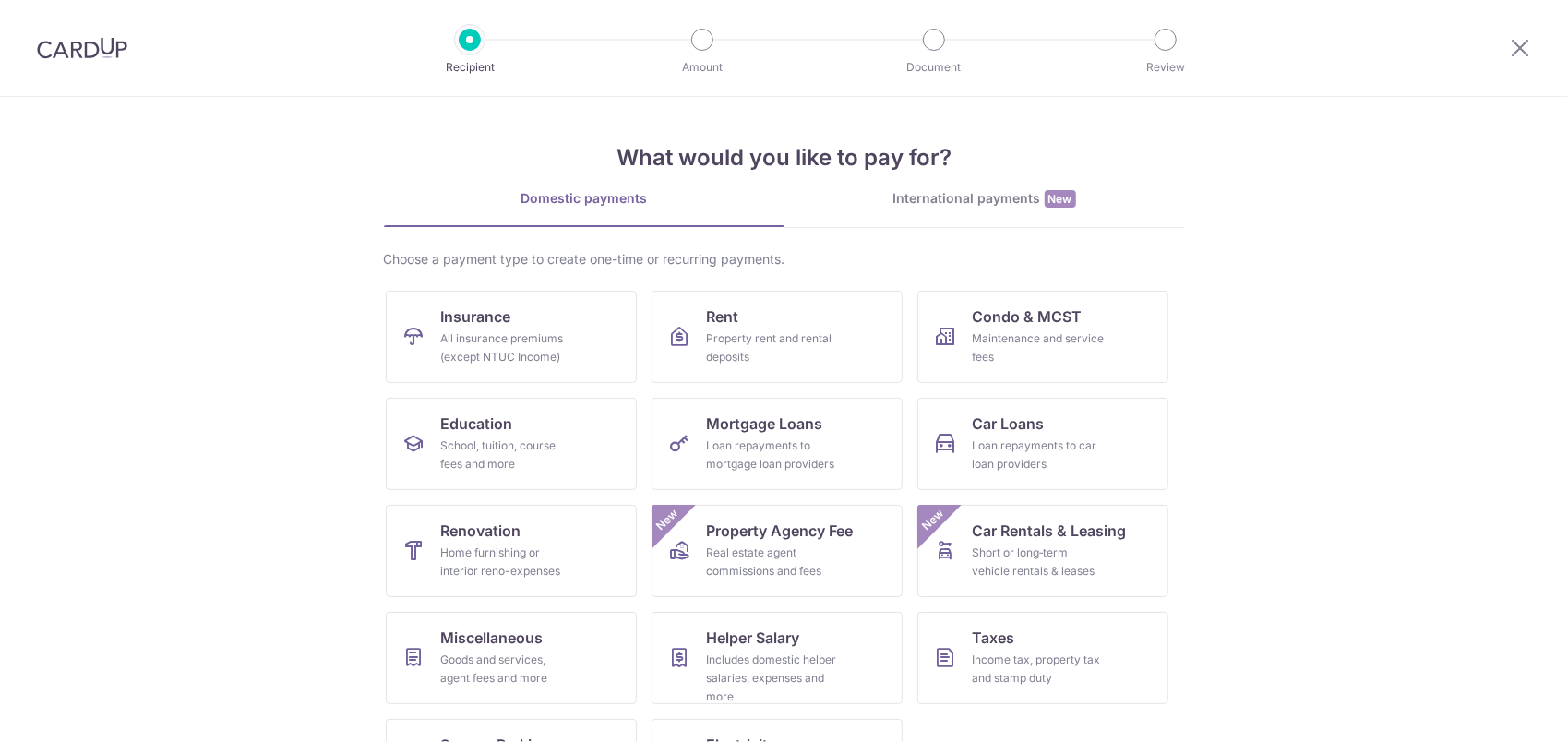
click at [253, 396] on section "What would you like to pay for? Domestic payments International payments New Ch…" at bounding box center [784, 419] width 1568 height 645
click at [95, 51] on img at bounding box center [82, 48] width 91 height 22
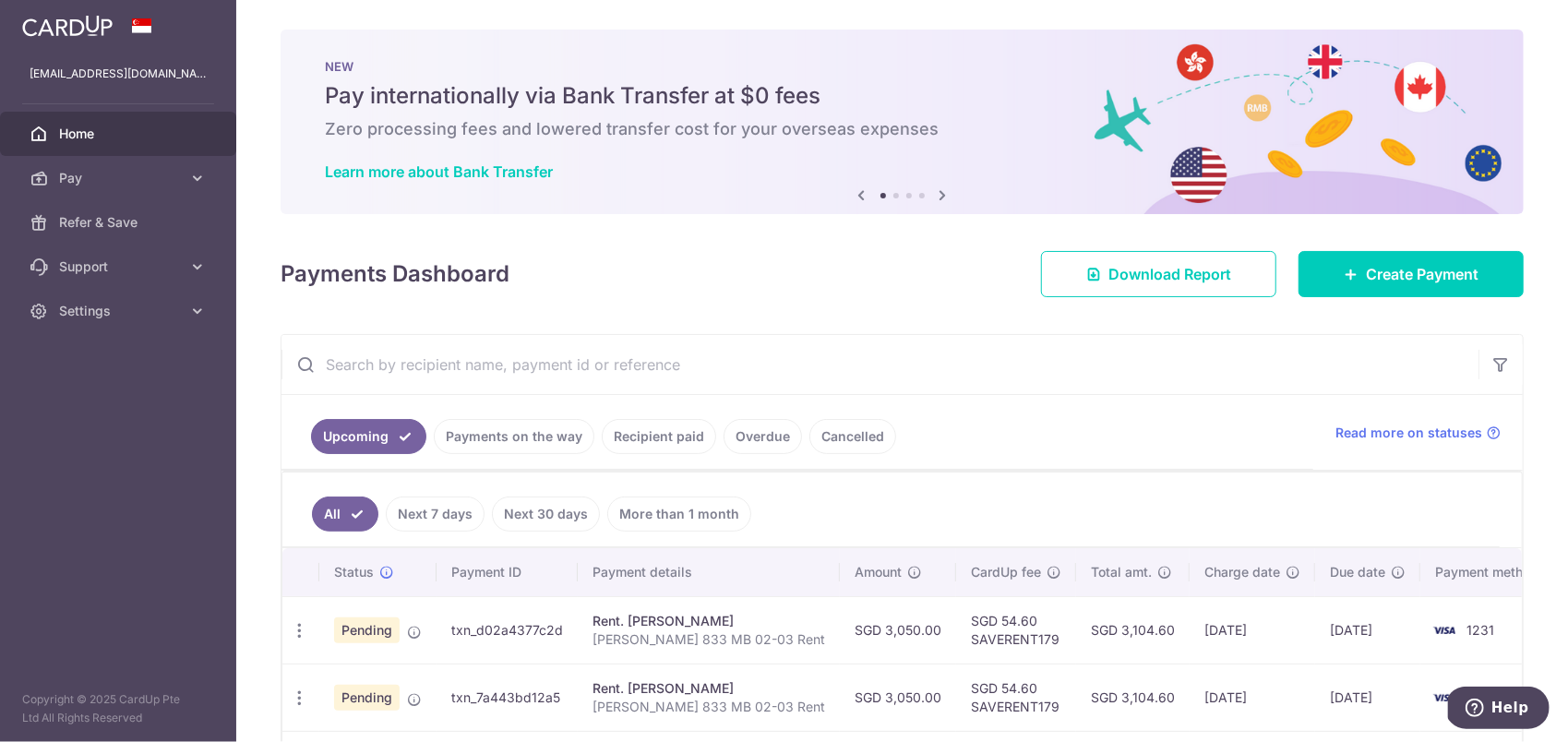
click at [843, 320] on div "× Pause Schedule Pause all future payments in this series Pause just this one p…" at bounding box center [902, 371] width 1331 height 742
click at [70, 282] on link "Support" at bounding box center [118, 266] width 237 height 44
click at [83, 358] on span "Contact Us" at bounding box center [119, 355] width 122 height 19
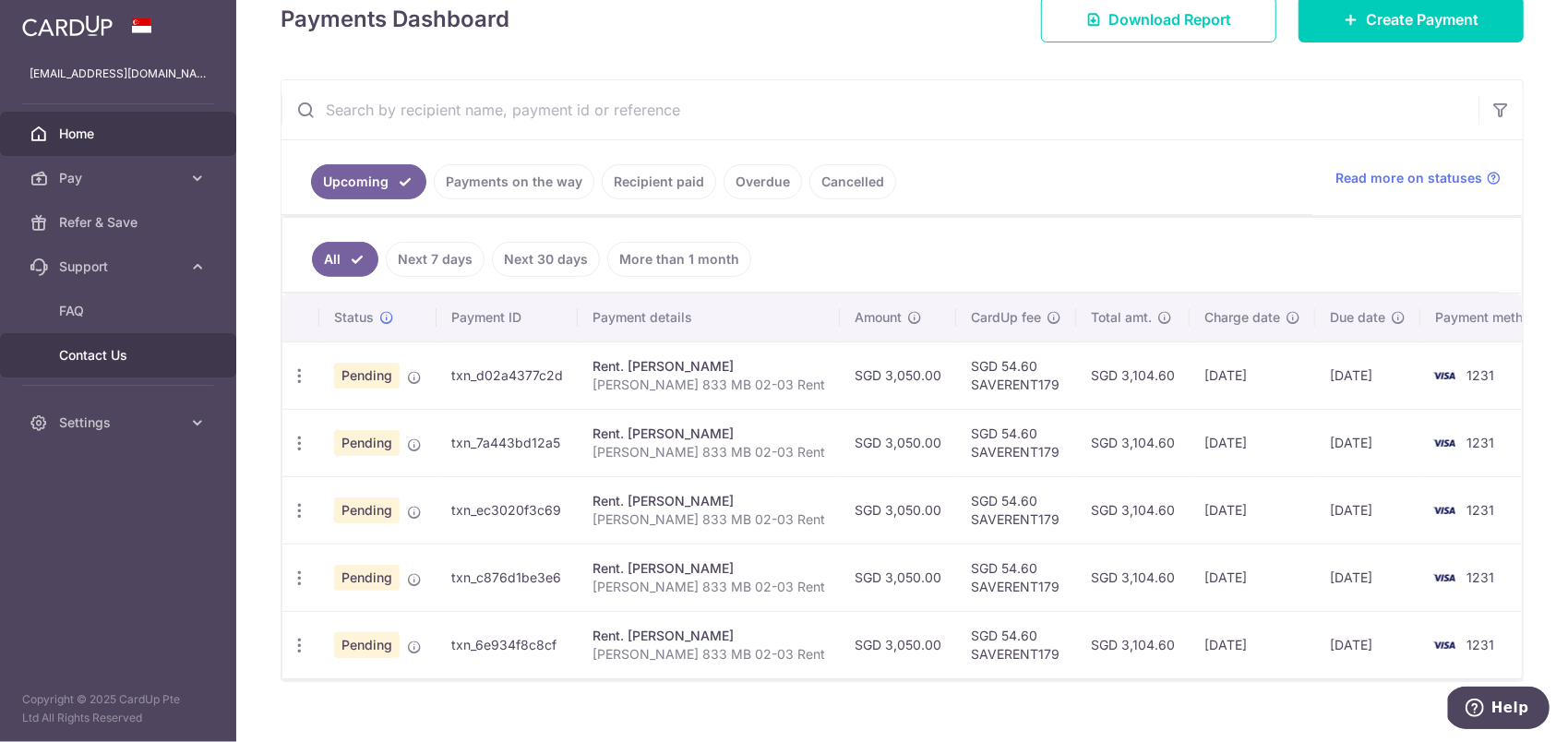
scroll to position [274, 0]
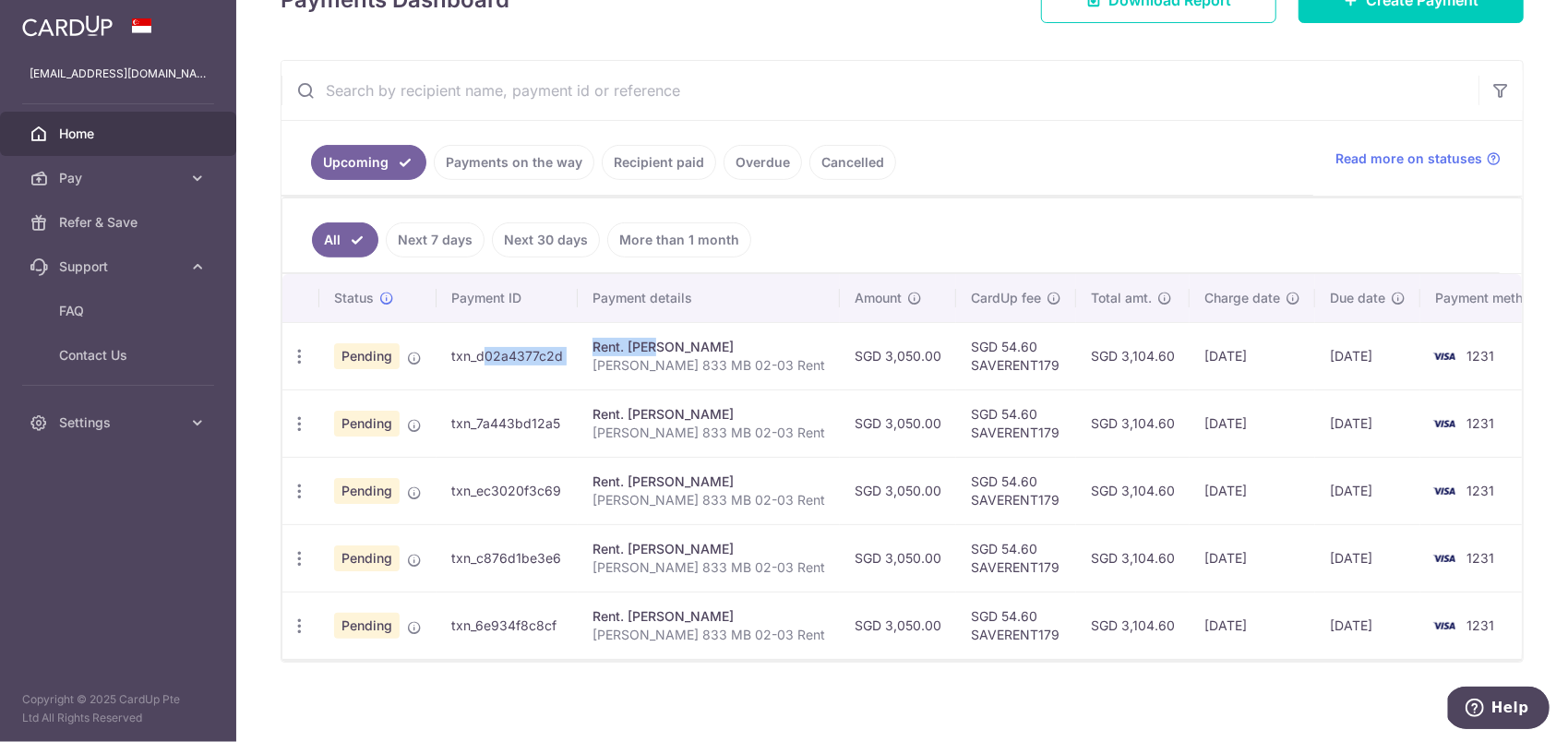
drag, startPoint x: 445, startPoint y: 353, endPoint x: 600, endPoint y: 346, distance: 155.2
click at [600, 346] on tr "Update payment Cancel payment Pending txn_d02a4377c2d Rent. [PERSON_NAME] [PERS…" at bounding box center [922, 356] width 1279 height 67
drag, startPoint x: 600, startPoint y: 346, endPoint x: 586, endPoint y: 384, distance: 40.5
click at [586, 384] on td "Rent. [PERSON_NAME] [PERSON_NAME] 833 MB 02-03 Rent" at bounding box center [709, 356] width 262 height 67
drag, startPoint x: 598, startPoint y: 354, endPoint x: 861, endPoint y: 361, distance: 263.1
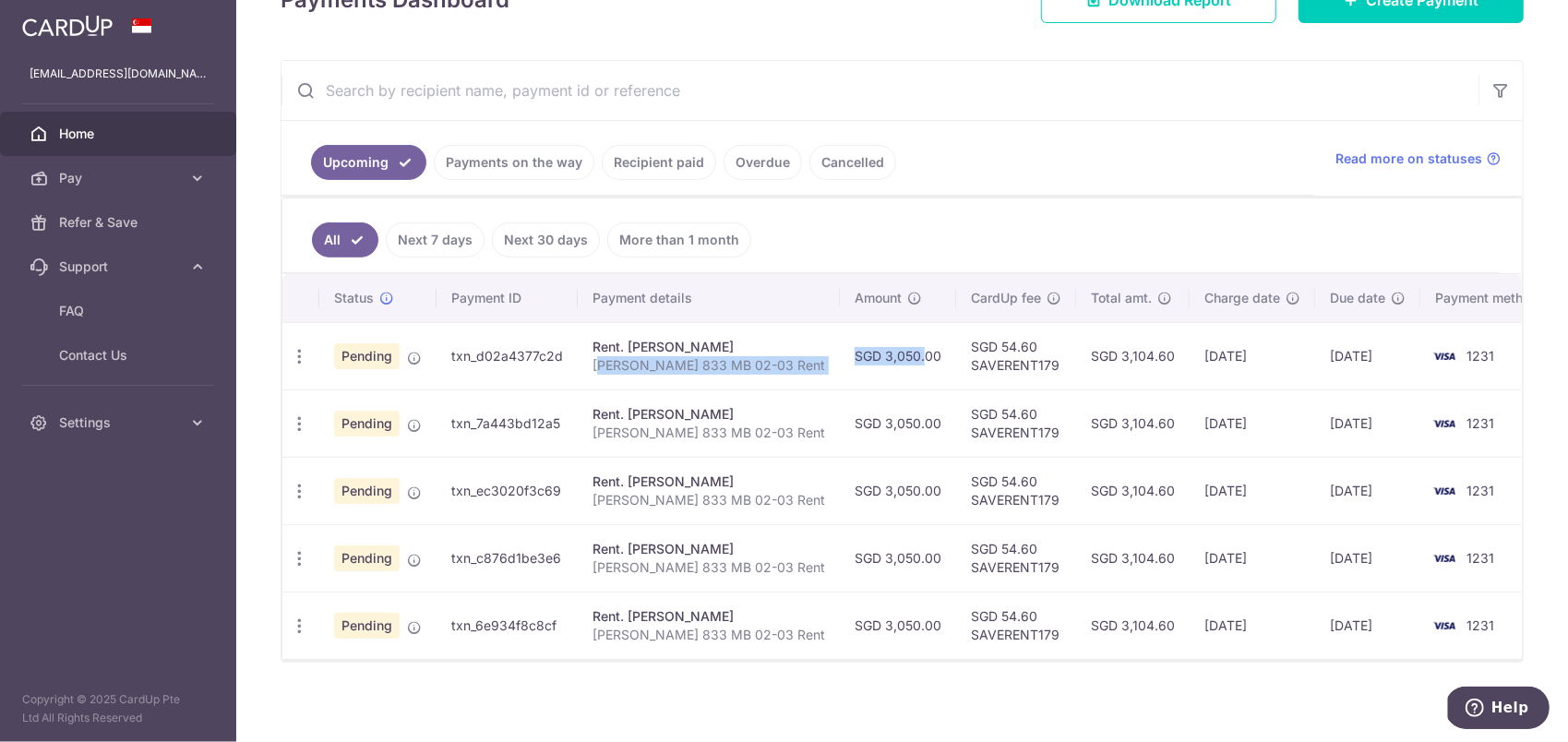
click at [861, 360] on tr "Update payment Cancel payment Pending txn_d02a4377c2d Rent. [PERSON_NAME] [PERS…" at bounding box center [922, 356] width 1279 height 67
drag, startPoint x: 861, startPoint y: 361, endPoint x: 772, endPoint y: 378, distance: 90.6
click at [725, 399] on td "Rent. [PERSON_NAME] [PERSON_NAME] 833 MB 02-03 Rent" at bounding box center [709, 422] width 262 height 67
click at [790, 370] on td "Rent. [PERSON_NAME] [PERSON_NAME] 833 MB 02-03 Rent" at bounding box center [709, 356] width 262 height 67
drag, startPoint x: 790, startPoint y: 370, endPoint x: 576, endPoint y: 362, distance: 214.1
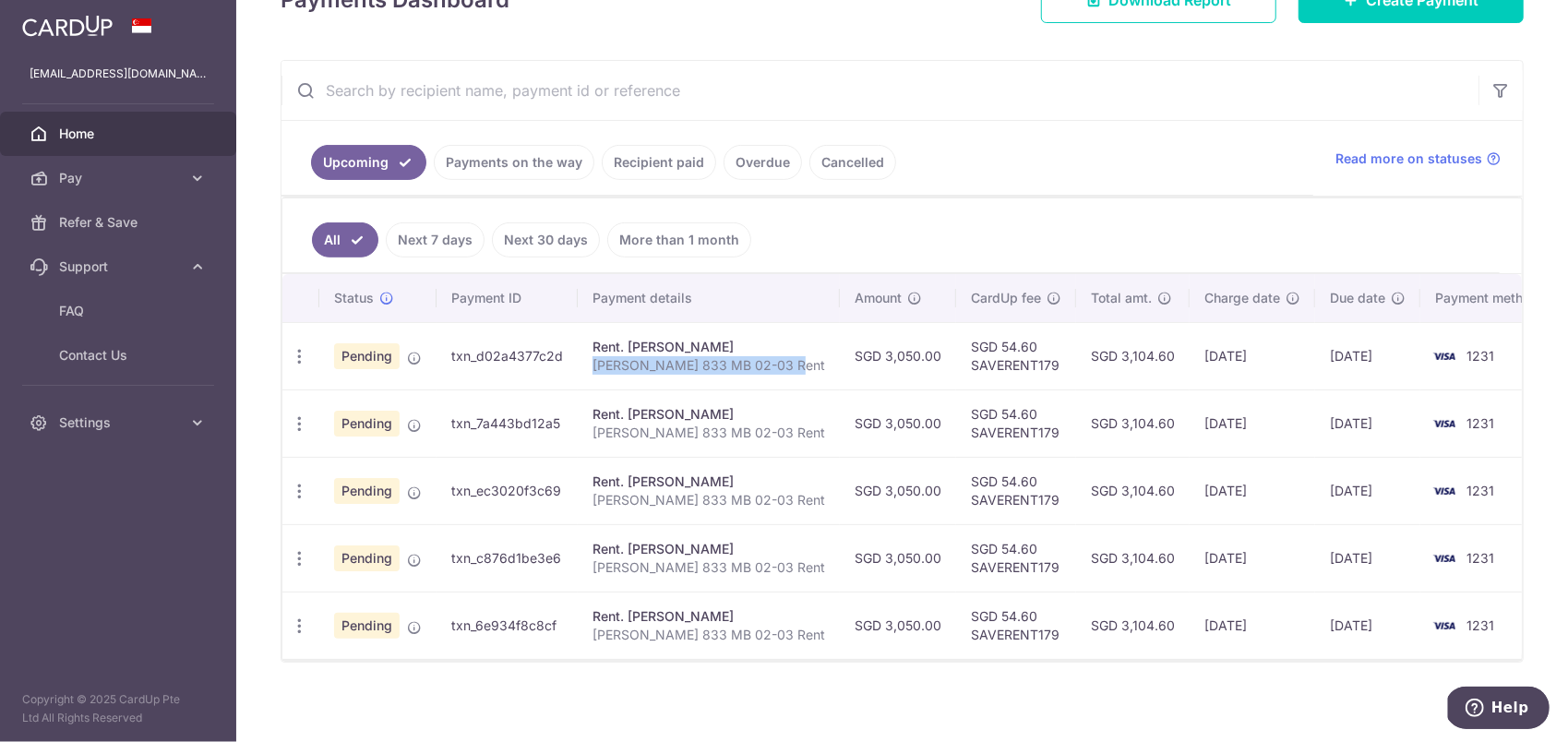
click at [578, 362] on td "Rent. [PERSON_NAME] [PERSON_NAME] 833 MB 02-03 Rent" at bounding box center [709, 356] width 262 height 67
drag, startPoint x: 576, startPoint y: 362, endPoint x: 625, endPoint y: 374, distance: 50.4
click at [630, 389] on td "Rent. [PERSON_NAME] [PERSON_NAME] 833 MB 02-03 Rent" at bounding box center [709, 422] width 262 height 67
drag, startPoint x: 645, startPoint y: 350, endPoint x: 803, endPoint y: 365, distance: 158.7
click at [803, 365] on tr "Update payment Cancel payment Pending txn_d02a4377c2d Rent. [PERSON_NAME] [PERS…" at bounding box center [922, 356] width 1279 height 67
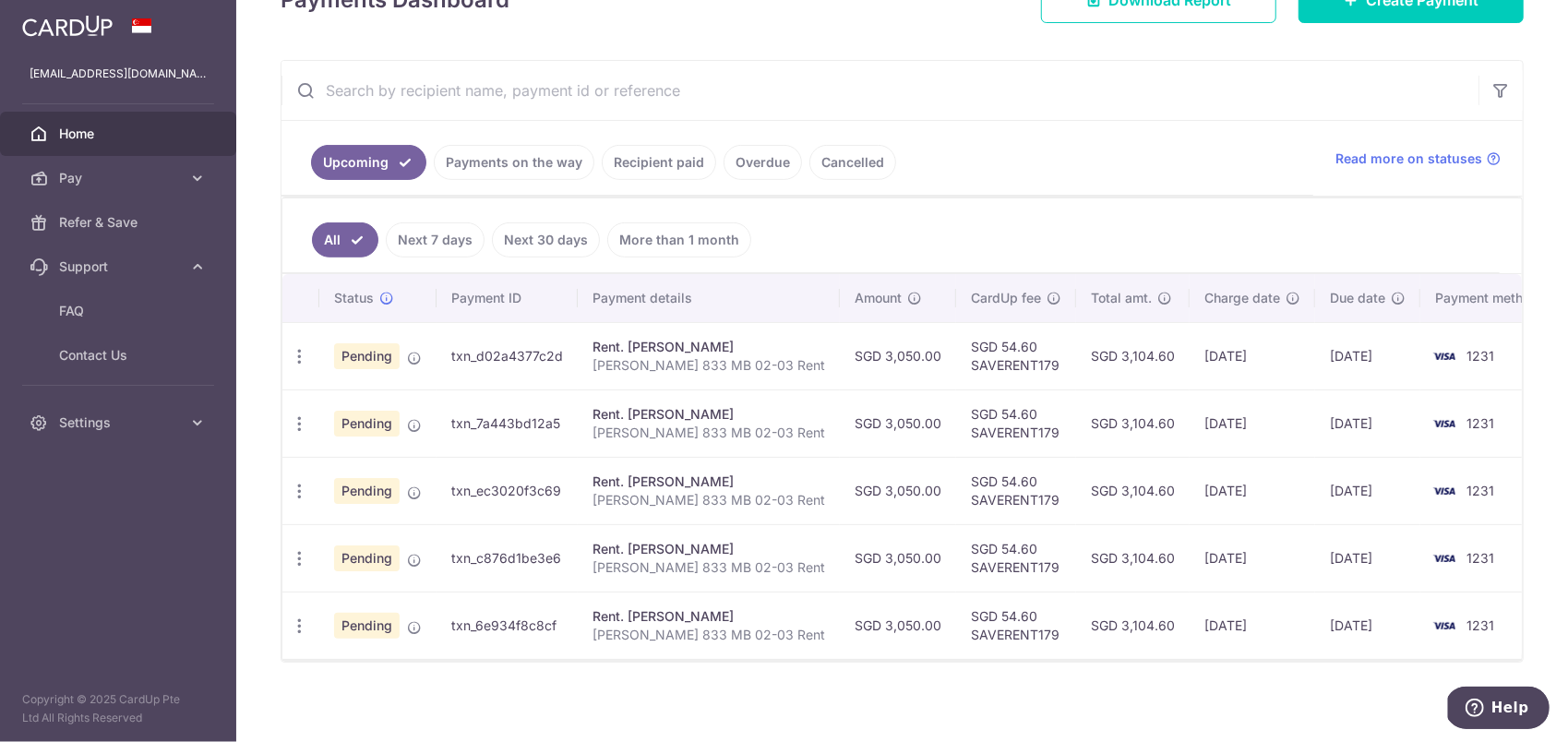
drag, startPoint x: 803, startPoint y: 365, endPoint x: 769, endPoint y: 388, distance: 41.0
click at [769, 389] on td "Rent. [PERSON_NAME] [PERSON_NAME] 833 MB 02-03 Rent" at bounding box center [709, 422] width 262 height 67
drag, startPoint x: 28, startPoint y: 72, endPoint x: 130, endPoint y: 72, distance: 102.0
click at [130, 72] on div "[EMAIL_ADDRESS][DOMAIN_NAME] [EMAIL_ADDRESS][DOMAIN_NAME]" at bounding box center [118, 73] width 237 height 44
copy p "[EMAIL_ADDRESS][DOMAIN_NAME]"
